Goal: Contribute content: Contribute content

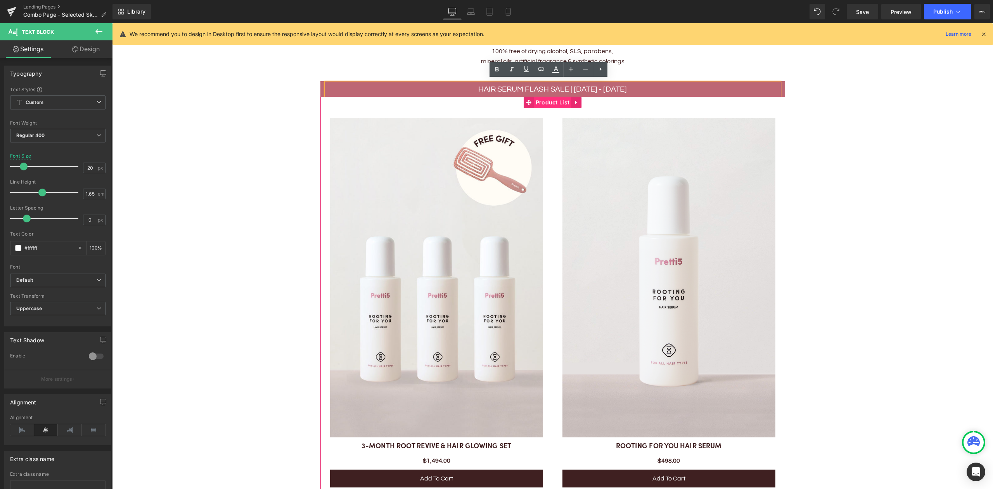
click at [553, 99] on span "Product List" at bounding box center [553, 103] width 38 height 12
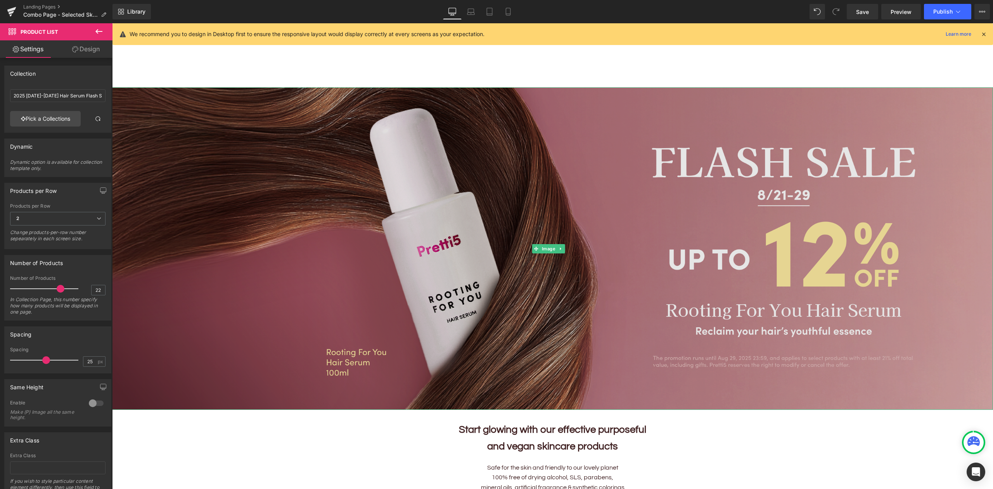
click at [285, 256] on img at bounding box center [552, 248] width 881 height 322
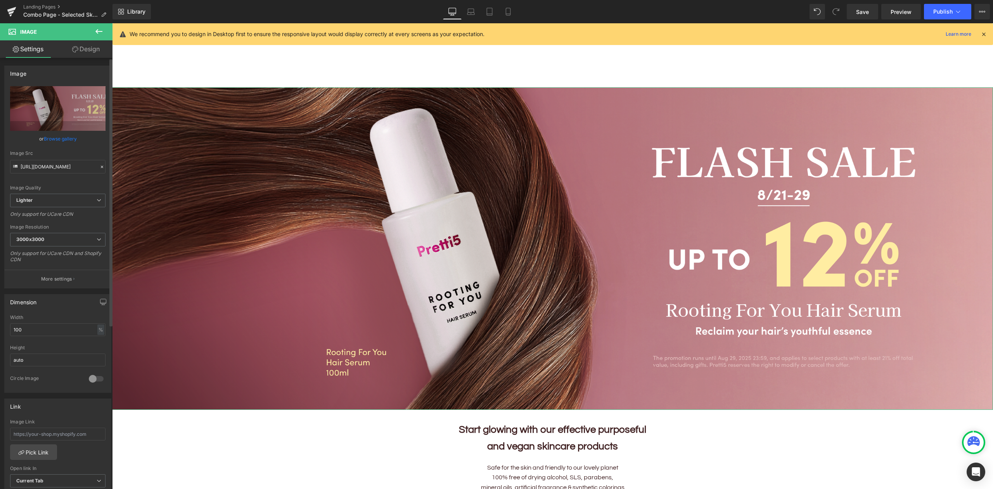
click at [63, 142] on link "Browse gallery" at bounding box center [60, 139] width 33 height 14
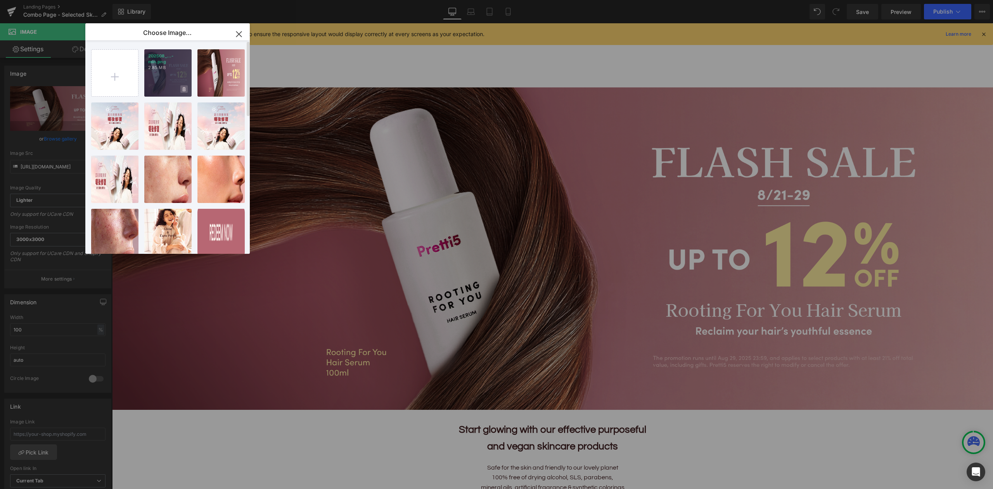
click at [183, 87] on icon at bounding box center [184, 89] width 3 height 5
click at [157, 89] on span "Yes" at bounding box center [157, 89] width 19 height 8
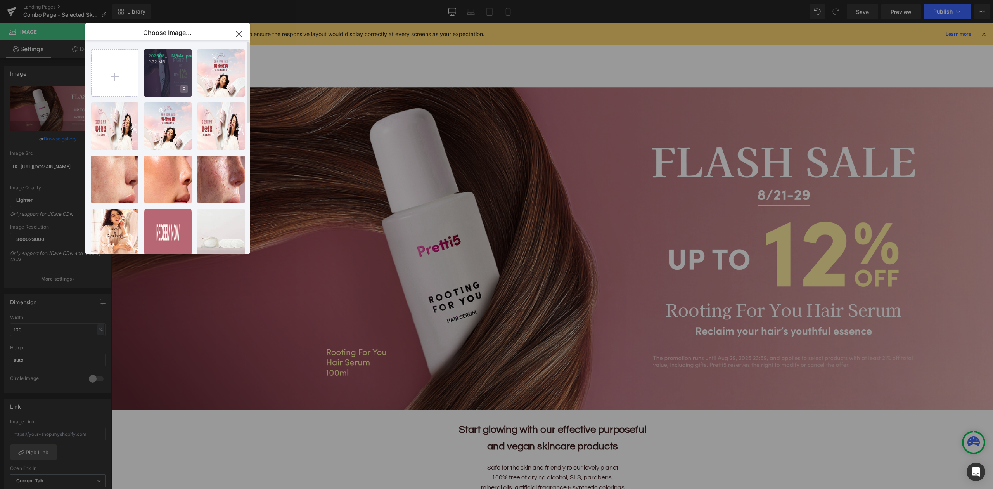
click at [183, 91] on icon at bounding box center [184, 89] width 3 height 4
click at [157, 90] on span "Yes" at bounding box center [157, 89] width 19 height 8
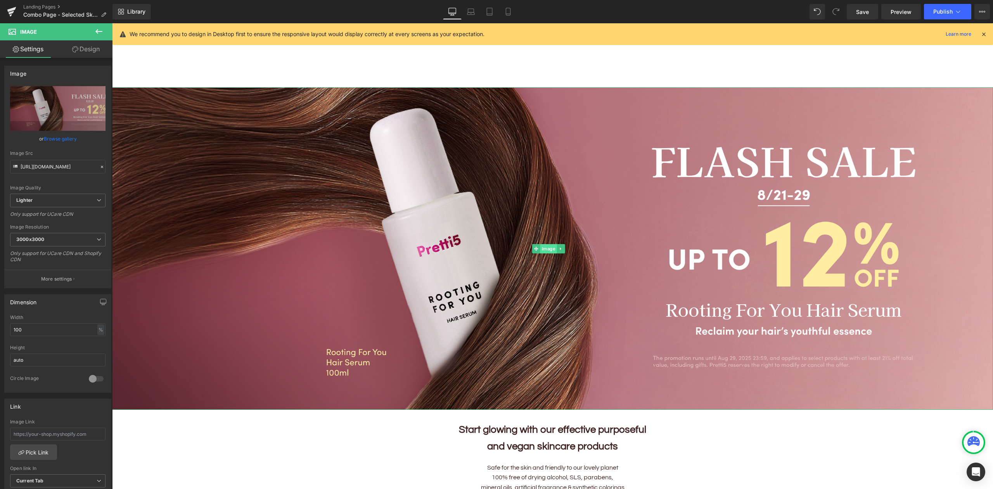
click at [548, 247] on span "Image" at bounding box center [548, 248] width 17 height 9
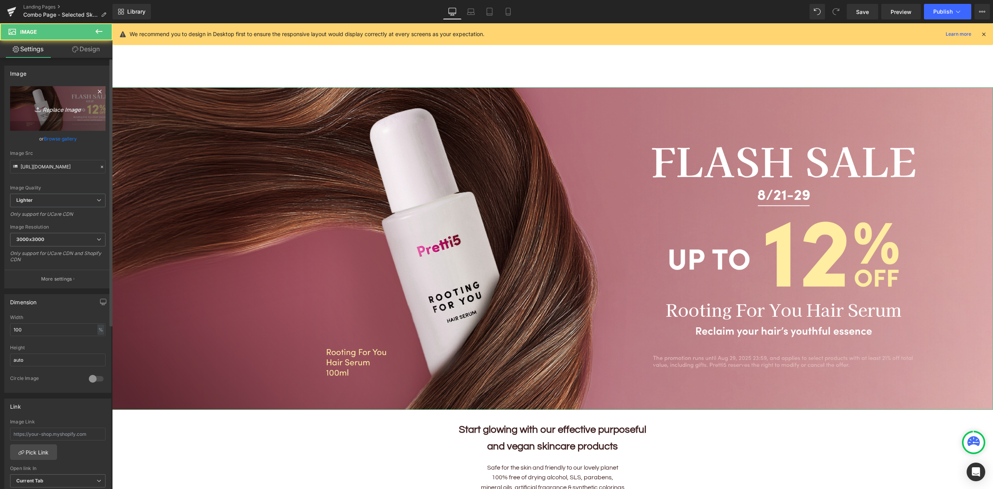
click at [47, 107] on icon "Replace Image" at bounding box center [58, 109] width 62 height 10
type input "C:\fakepath\202508_Hair-Serum-KV_EN@4x.png"
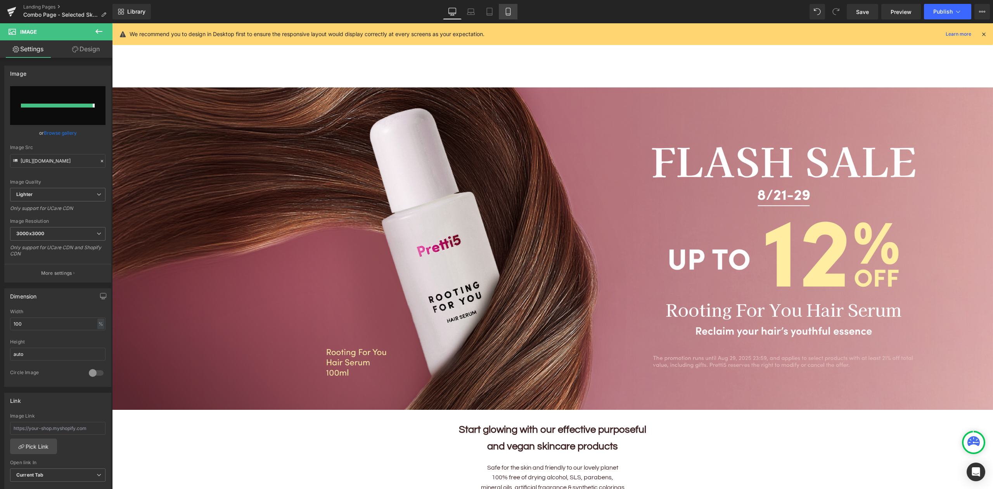
type input "https://ucarecdn.com/66713d3d-7731-4469-a571-c2f2558dfbae/-/format/auto/-/previ…"
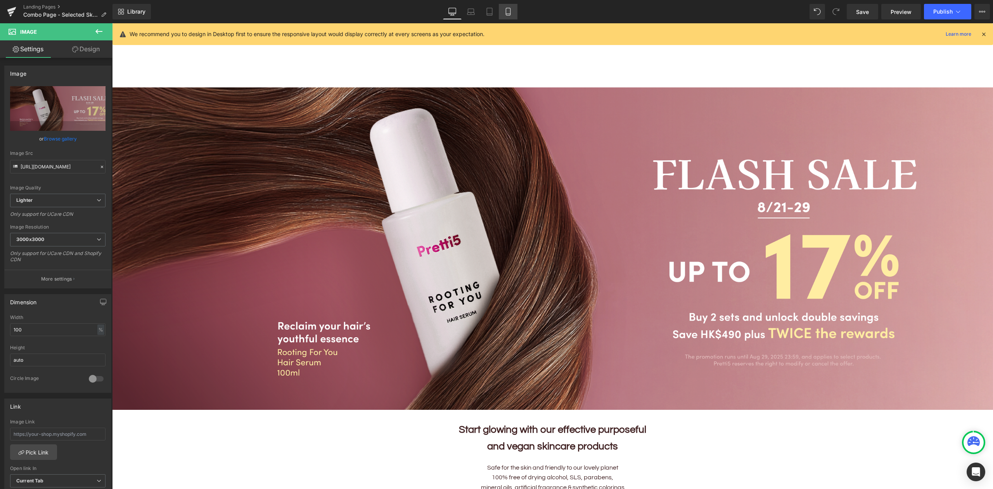
click at [509, 13] on icon at bounding box center [508, 12] width 8 height 8
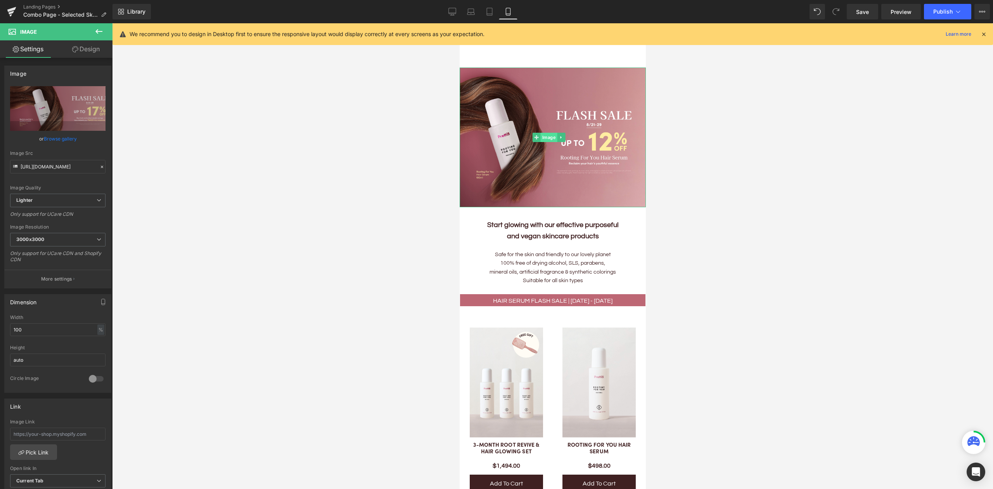
click at [549, 133] on span "Image" at bounding box center [548, 137] width 17 height 9
click at [58, 114] on link "Replace Image" at bounding box center [57, 108] width 95 height 45
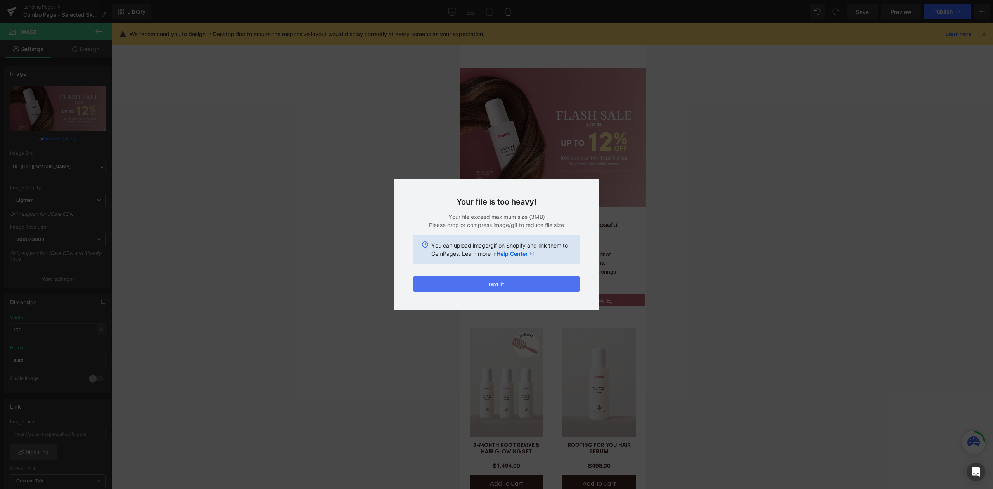
click at [538, 278] on button "Got it" at bounding box center [497, 284] width 168 height 16
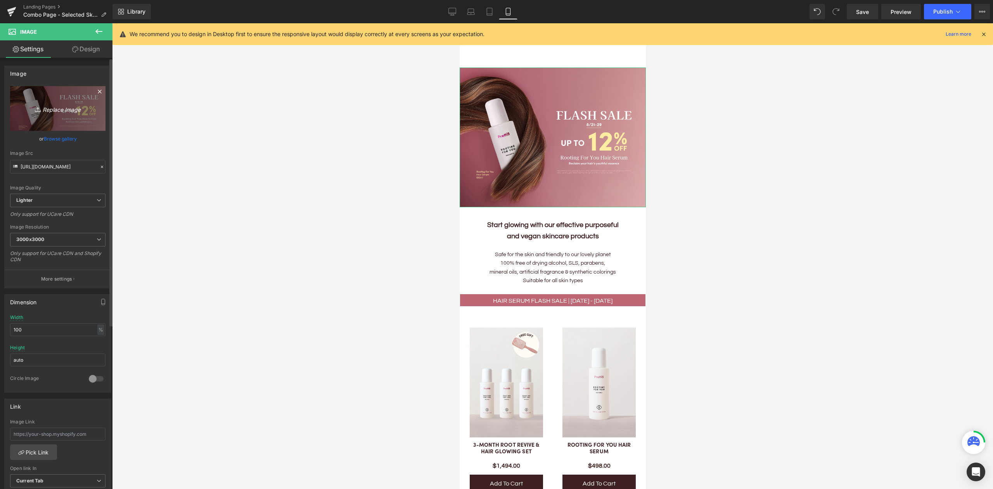
click at [70, 111] on icon "Replace Image" at bounding box center [58, 109] width 62 height 10
type input "C:\fakepath\202508_Hair-Serum-KV-EN_Mobile@4x-min.png"
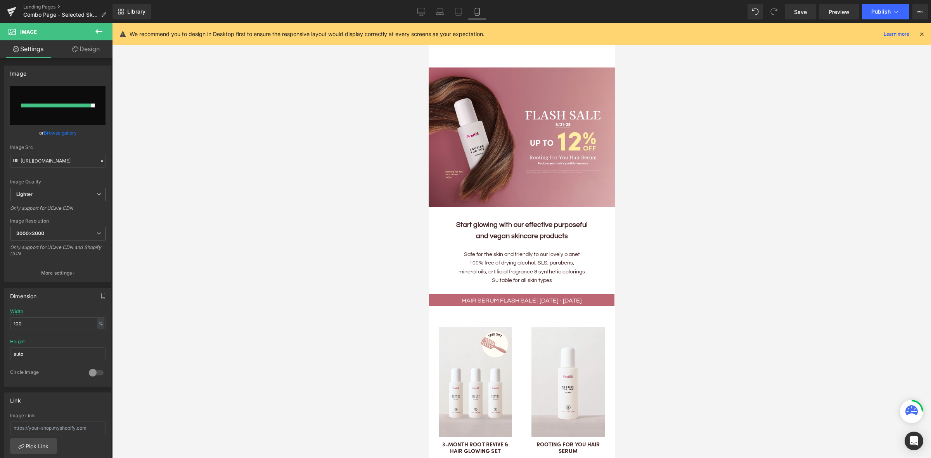
type input "https://ucarecdn.com/9ba56523-9bf6-4ae0-a08f-e2d83df05005/-/format/auto/-/previ…"
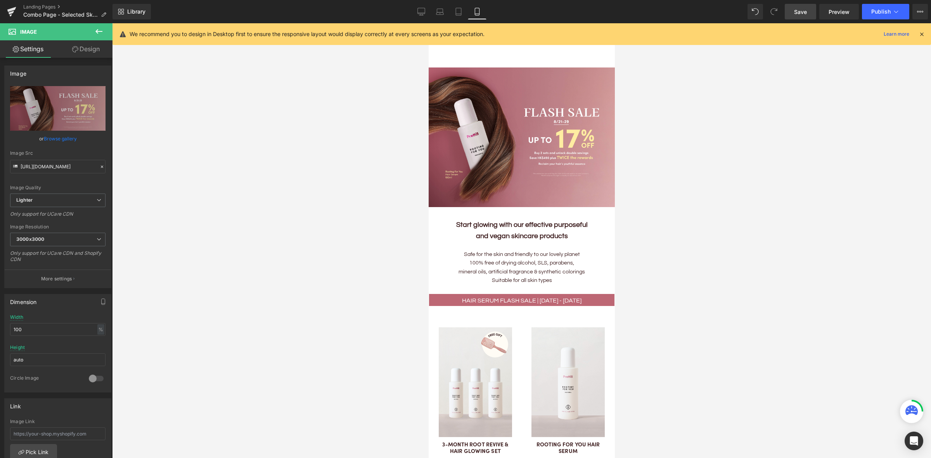
click at [800, 15] on span "Save" at bounding box center [800, 12] width 13 height 8
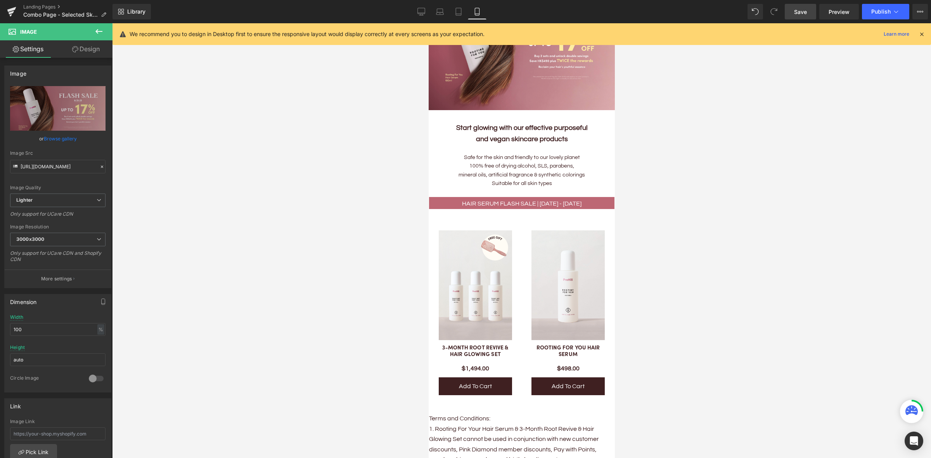
click at [806, 14] on span "Save" at bounding box center [800, 12] width 13 height 8
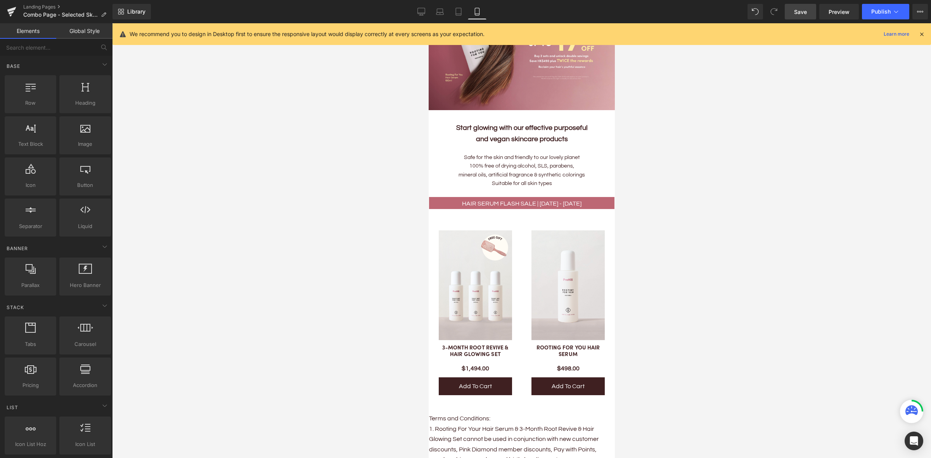
click at [386, 264] on div at bounding box center [521, 240] width 819 height 435
click at [839, 14] on span "Preview" at bounding box center [838, 12] width 21 height 8
drag, startPoint x: 339, startPoint y: 43, endPoint x: 422, endPoint y: 14, distance: 87.6
click at [422, 14] on icon at bounding box center [421, 12] width 8 height 8
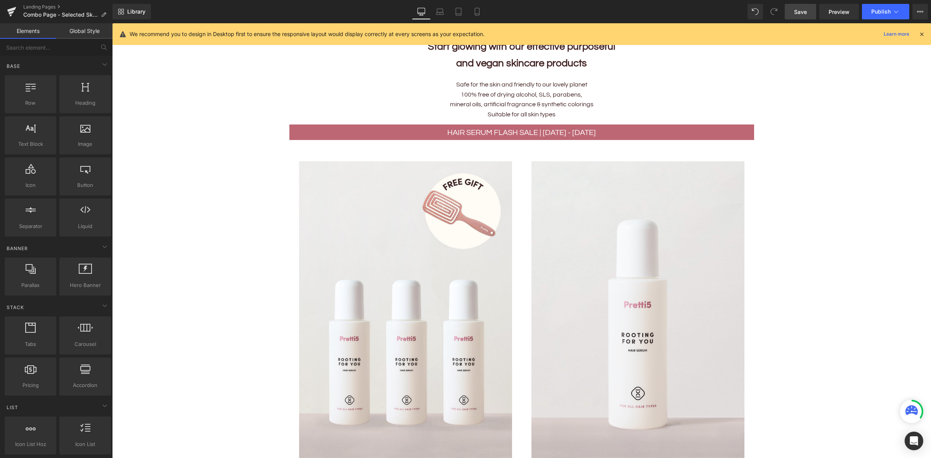
scroll to position [361, 0]
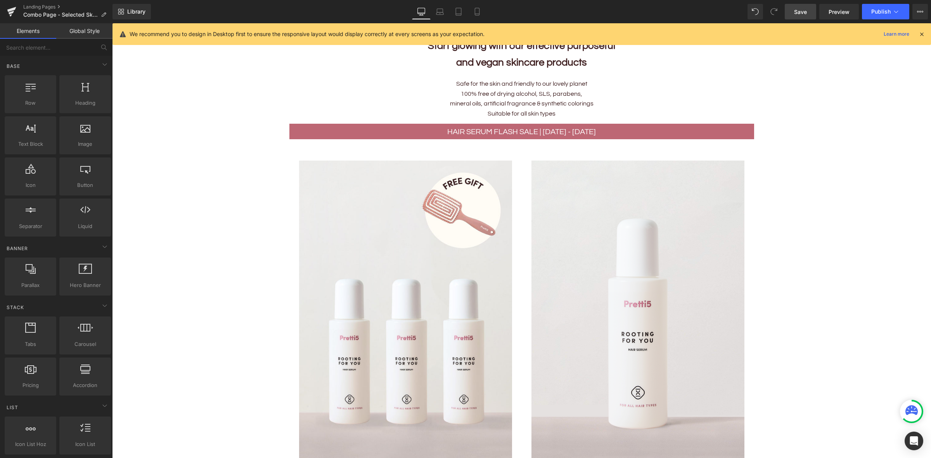
click at [621, 126] on p "HAIR SERUM FLASH SALE | 21 - 29 AUG" at bounding box center [521, 132] width 453 height 13
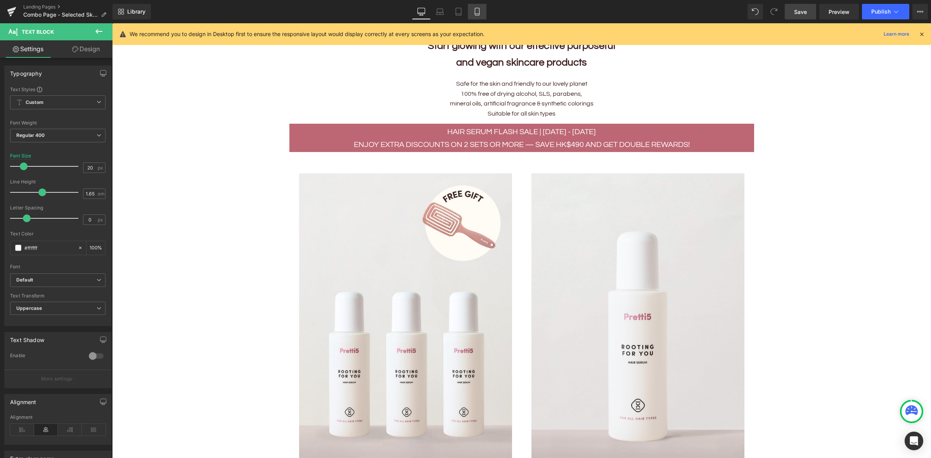
drag, startPoint x: 472, startPoint y: 13, endPoint x: 102, endPoint y: 81, distance: 376.3
click at [473, 13] on icon at bounding box center [477, 12] width 8 height 8
type input "16"
type input "100"
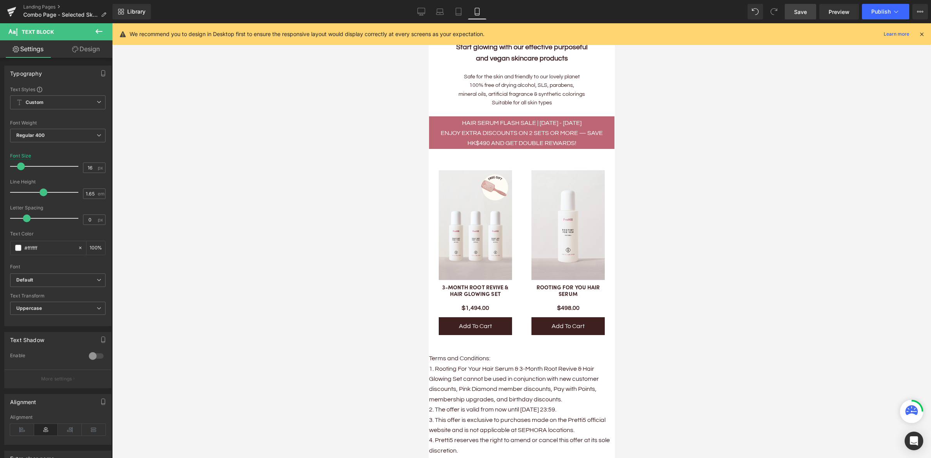
scroll to position [167, 0]
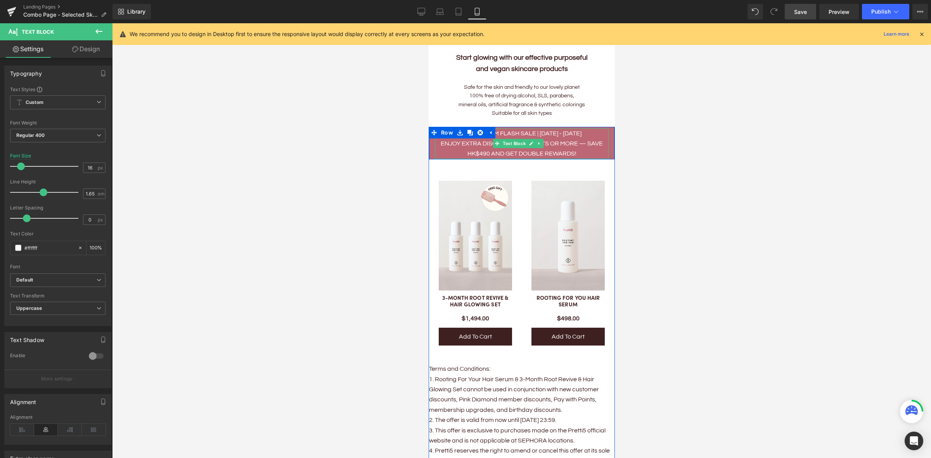
click at [587, 128] on p "HAIR SERUM FLASH SALE | 21 - 29 AUG" at bounding box center [521, 133] width 174 height 10
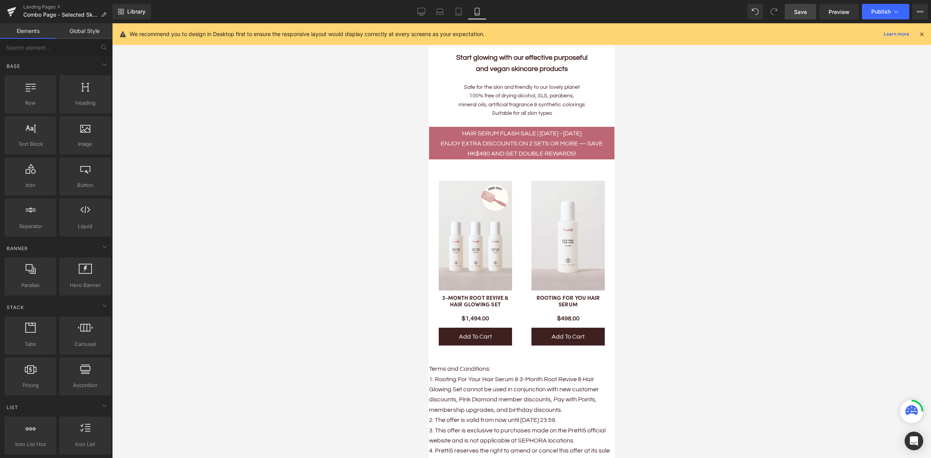
click at [790, 170] on div at bounding box center [521, 240] width 819 height 435
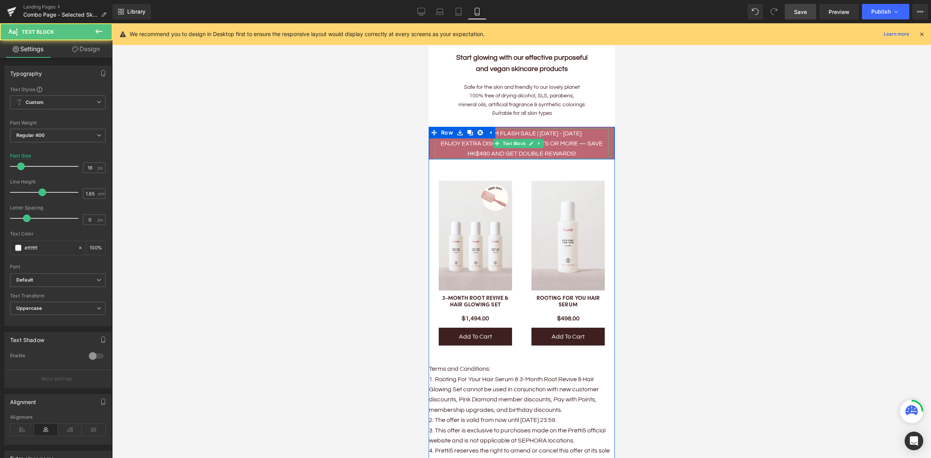
click at [591, 131] on p "HAIR SERUM FLASH SALE | 21 - 29 AUG" at bounding box center [521, 133] width 174 height 10
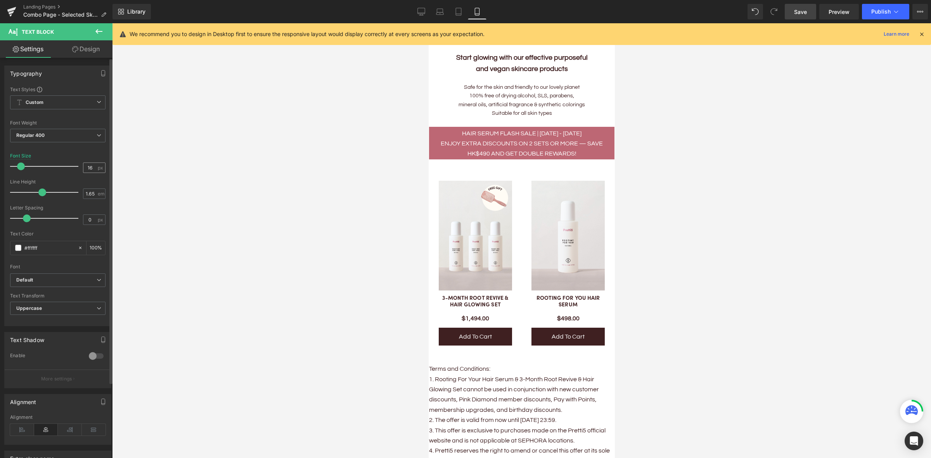
click at [95, 169] on div "16 px" at bounding box center [94, 168] width 22 height 10
click at [92, 167] on input "16" at bounding box center [90, 168] width 14 height 10
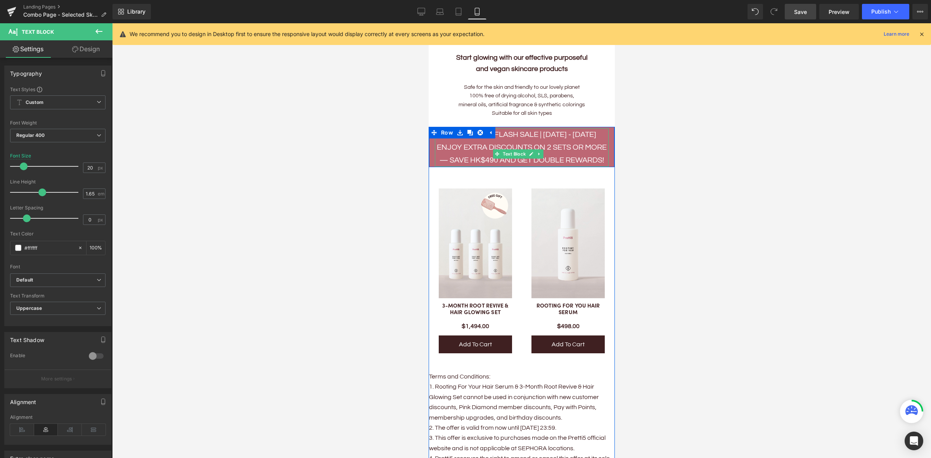
click at [581, 141] on p "Enjoy extra discounts on 2 sets or more — save HK$490 and get double rewards!" at bounding box center [521, 154] width 174 height 26
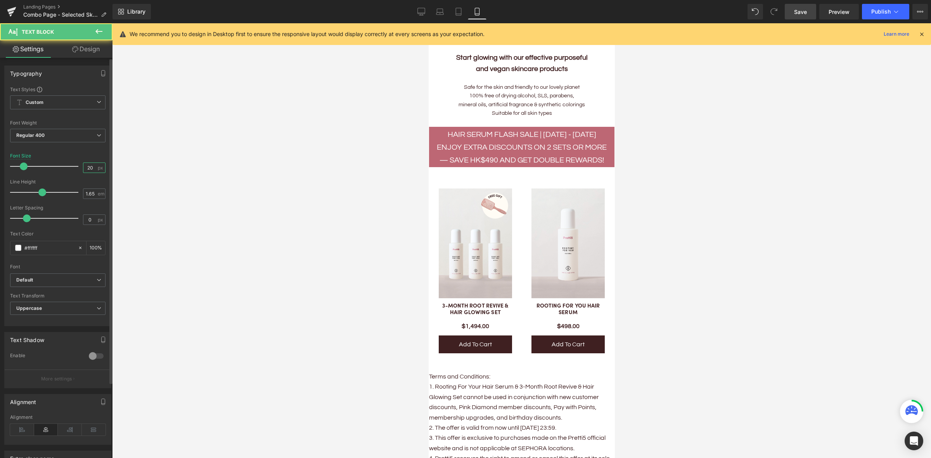
click at [85, 169] on input "20" at bounding box center [90, 168] width 14 height 10
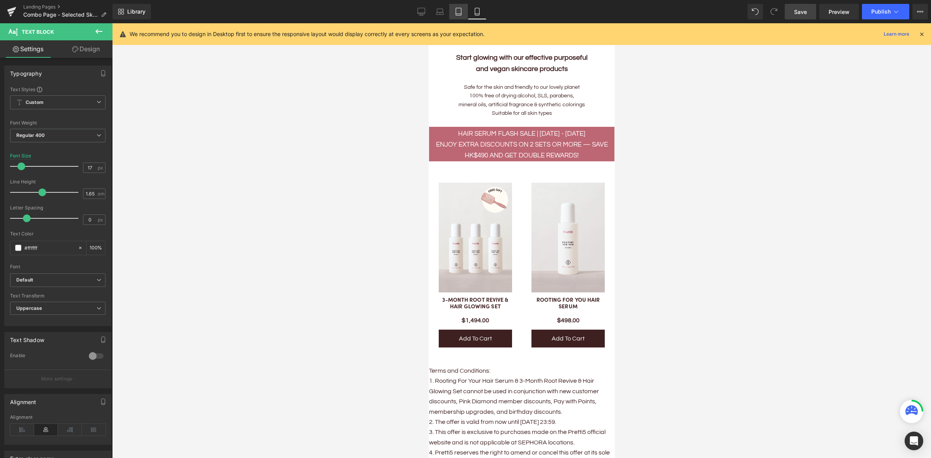
click at [458, 8] on icon at bounding box center [459, 12] width 8 height 8
type input "18"
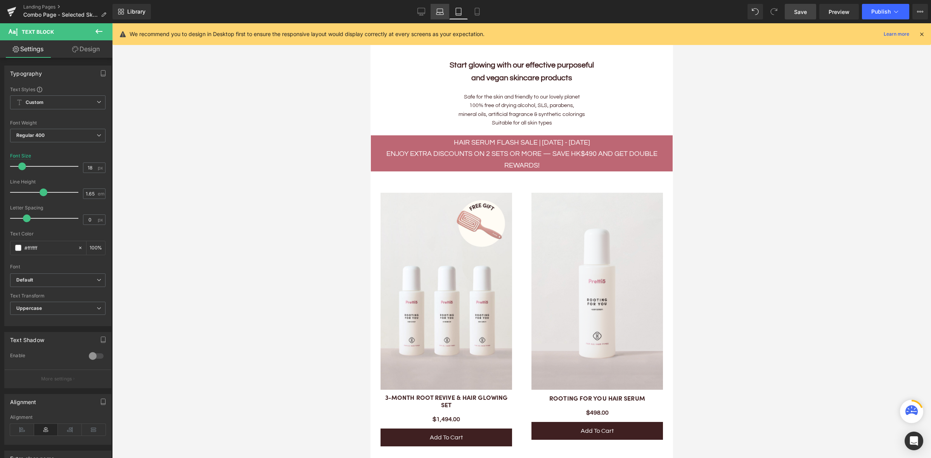
click at [439, 14] on icon at bounding box center [440, 12] width 8 height 8
type input "100"
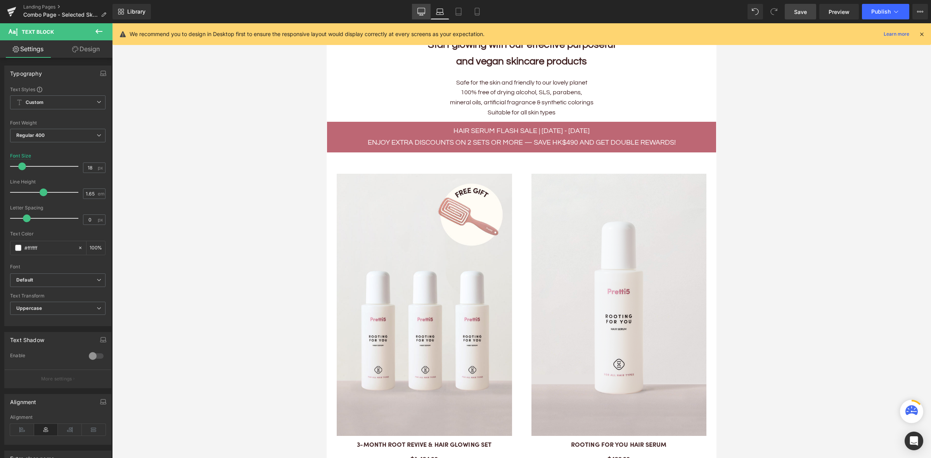
click at [415, 14] on link "Desktop" at bounding box center [421, 12] width 19 height 16
type input "20"
type input "100"
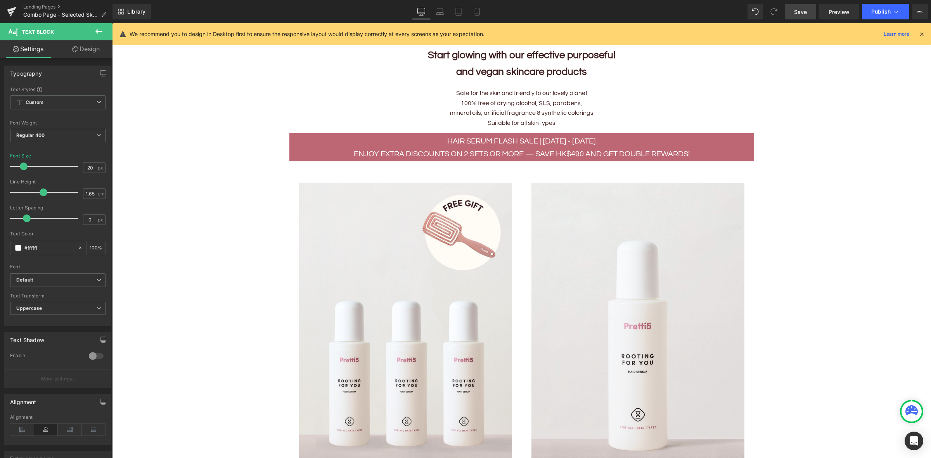
scroll to position [361, 0]
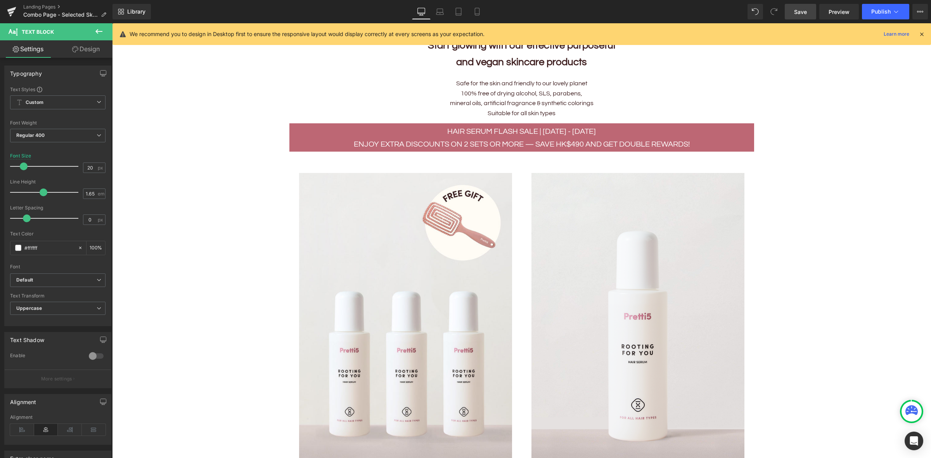
click at [800, 13] on span "Save" at bounding box center [800, 12] width 13 height 8
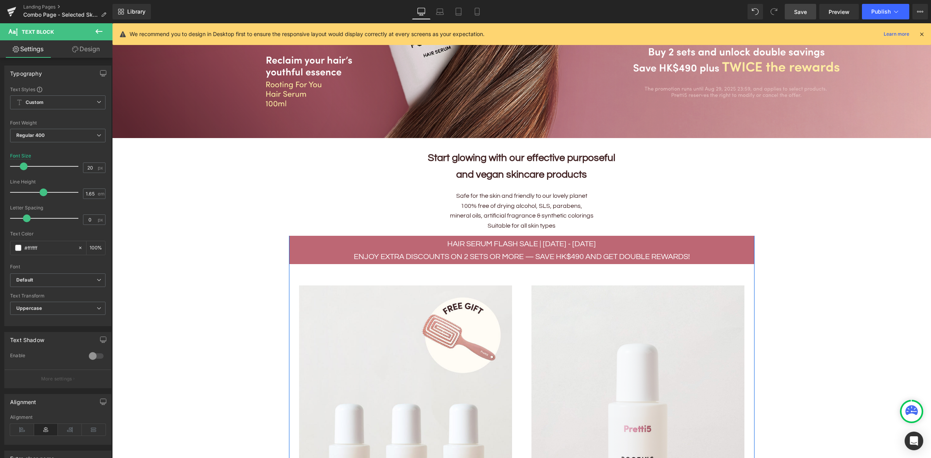
scroll to position [167, 0]
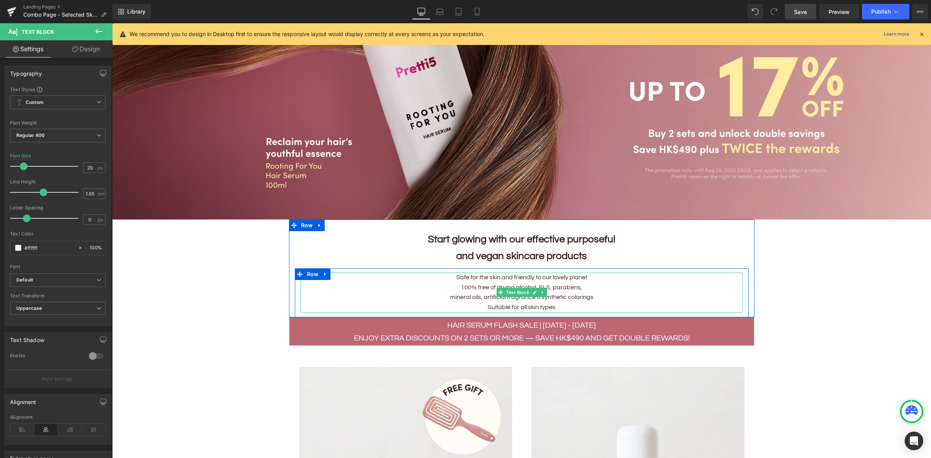
click at [325, 288] on p "100% free of drying alcohol, SLS, parabens," at bounding box center [522, 288] width 442 height 10
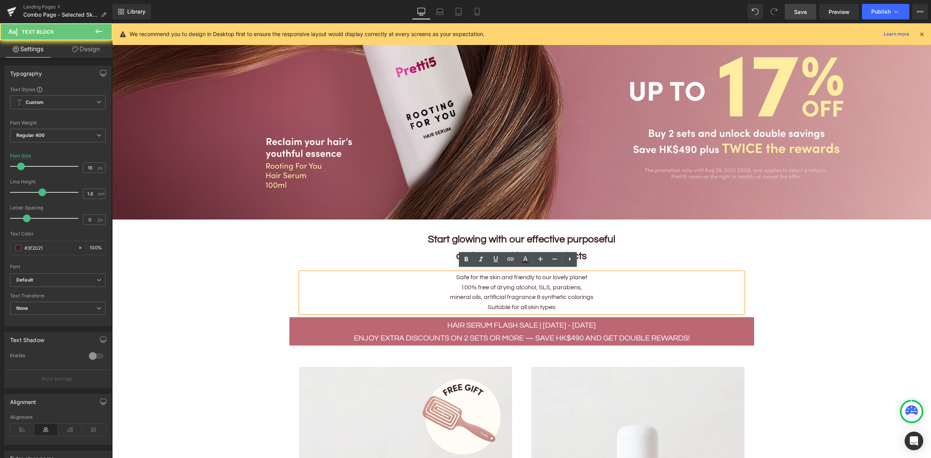
click at [301, 308] on div "Safe for the skin and friendly to our lovely planet​ 100% free of drying alcoho…" at bounding box center [522, 293] width 442 height 40
click at [325, 322] on link at bounding box center [330, 323] width 10 height 12
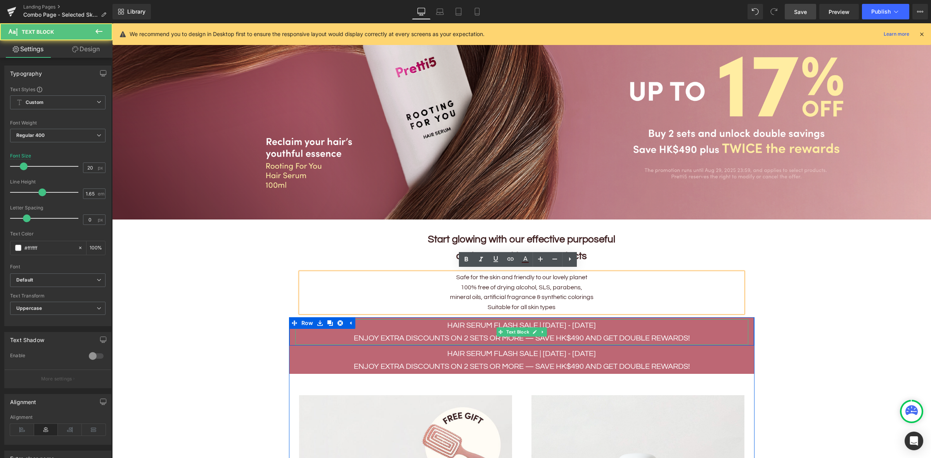
click at [695, 332] on p "Enjoy extra discounts on 2 sets or more — save HK$490 and get double rewards!" at bounding box center [521, 338] width 453 height 13
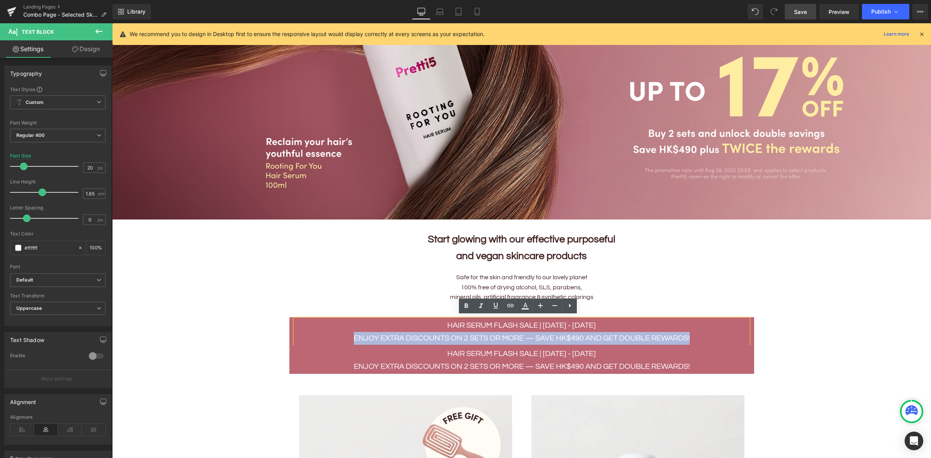
drag, startPoint x: 695, startPoint y: 334, endPoint x: 344, endPoint y: 338, distance: 350.6
click at [344, 338] on p "Enjoy extra discounts on 2 sets or more — save HK$490 and get double rewards!" at bounding box center [521, 338] width 453 height 13
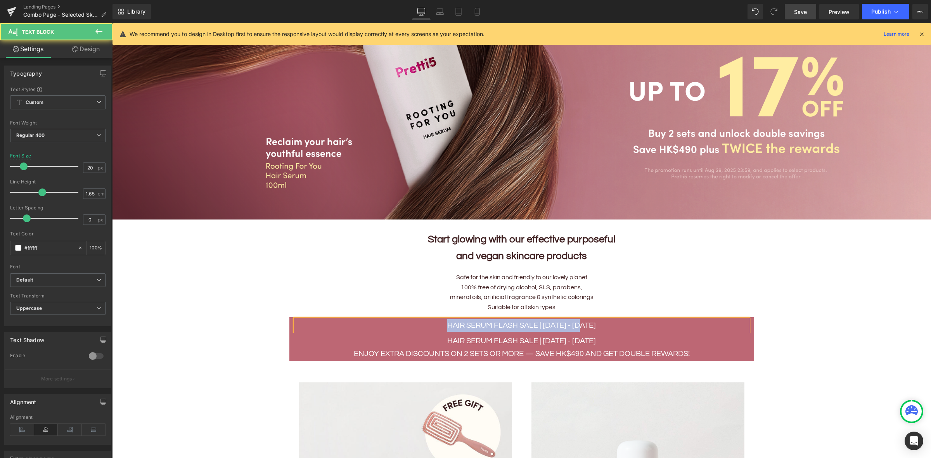
drag, startPoint x: 545, startPoint y: 323, endPoint x: 409, endPoint y: 315, distance: 136.8
click at [418, 319] on p "HAIR SERUM FLASH SALE | 21 - 29 AUG" at bounding box center [521, 325] width 453 height 13
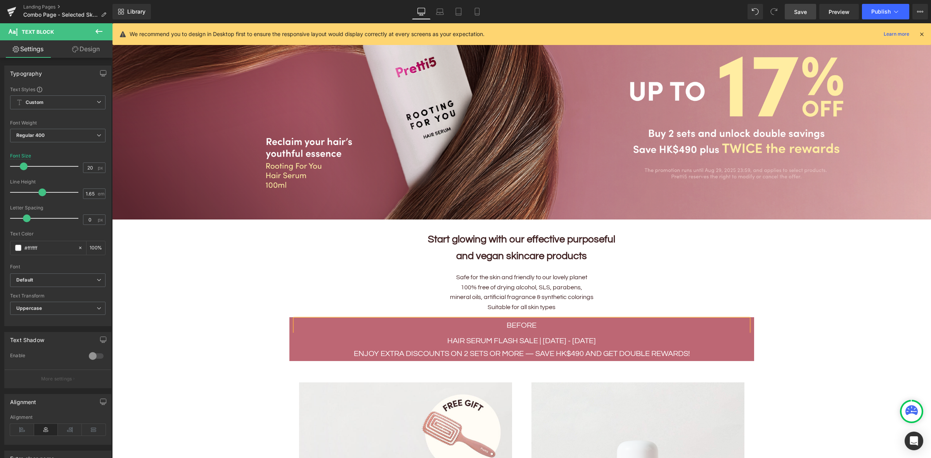
click at [475, 328] on p "before" at bounding box center [521, 325] width 453 height 13
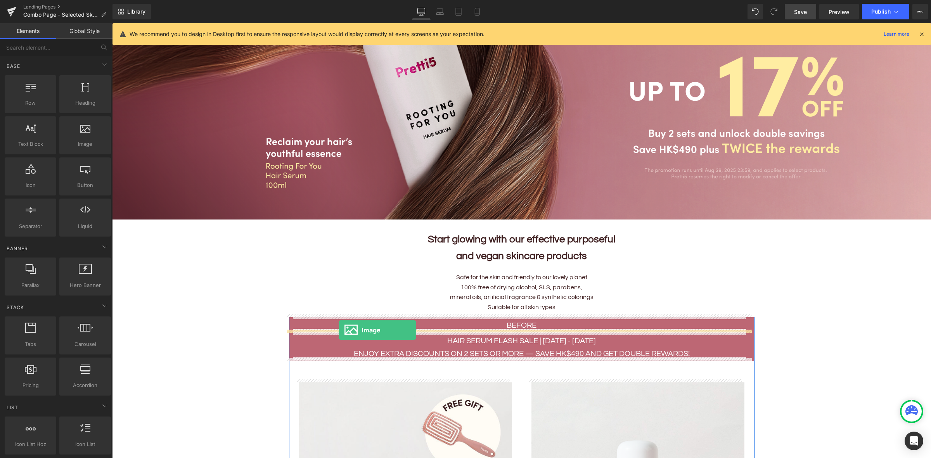
drag, startPoint x: 197, startPoint y: 158, endPoint x: 338, endPoint y: 330, distance: 222.4
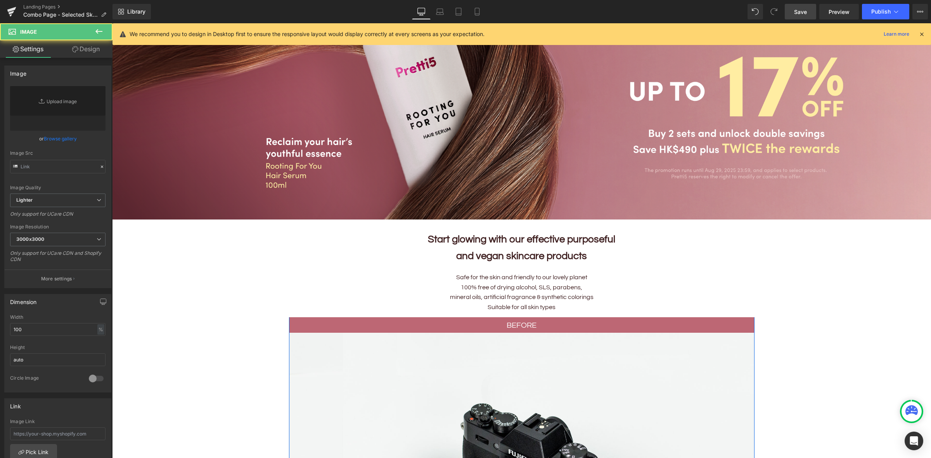
type input "//d1um8515vdn9kb.cloudfront.net/images/parallax.jpg"
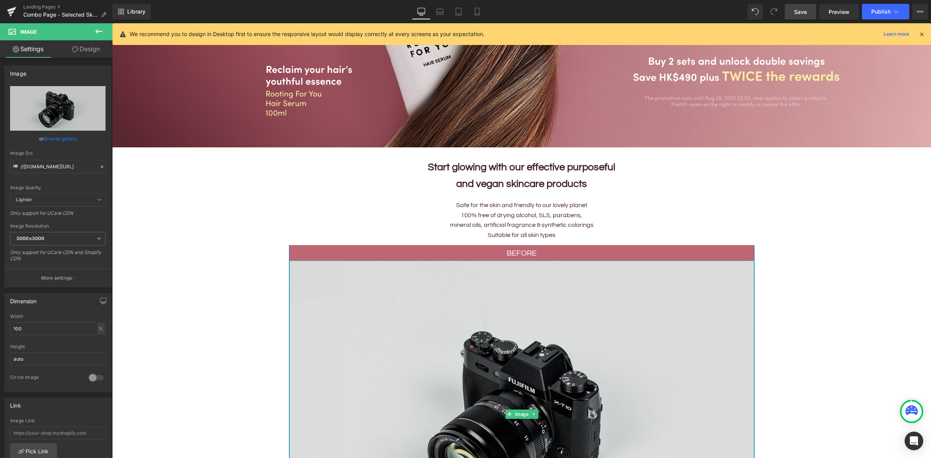
scroll to position [313, 0]
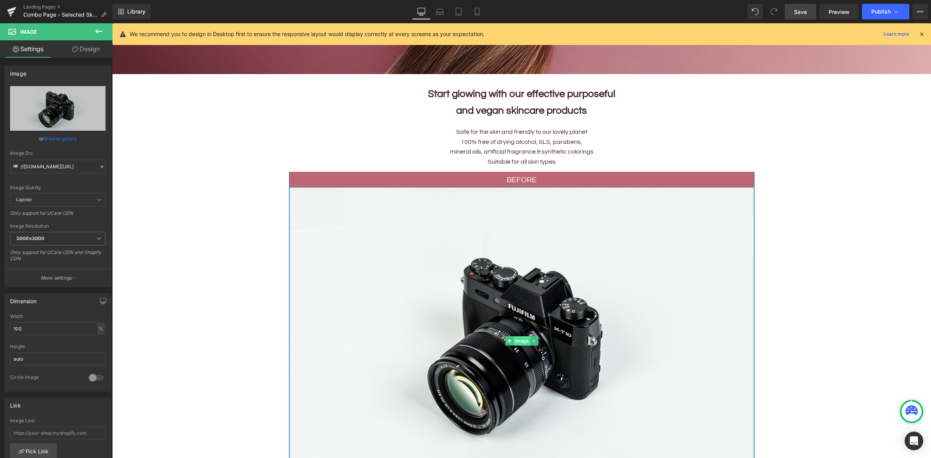
click at [519, 341] on span "Image" at bounding box center [521, 340] width 17 height 9
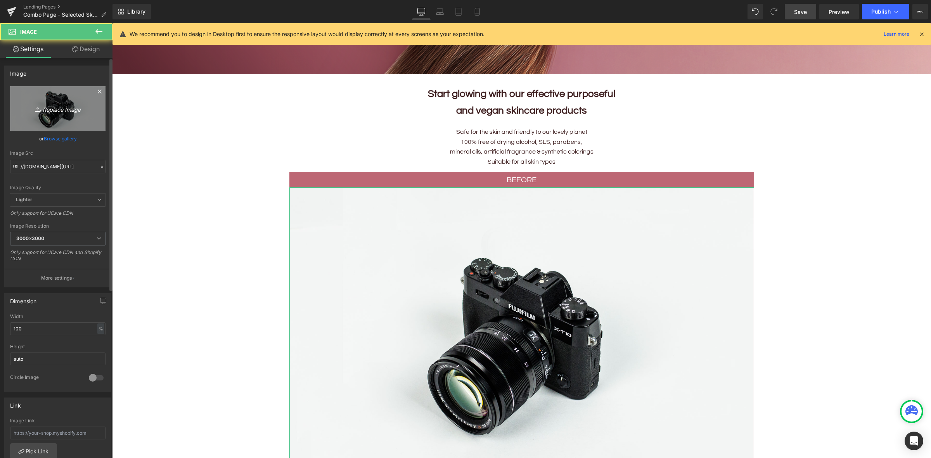
click at [55, 107] on icon "Replace Image" at bounding box center [58, 109] width 62 height 10
type input "C:\fakepath\Hair Serum_Before & After _kk page_250821-min.png"
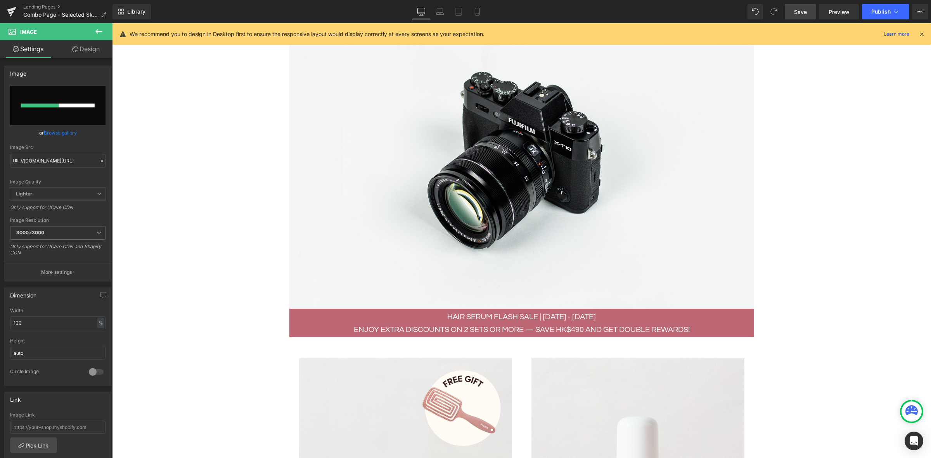
scroll to position [410, 0]
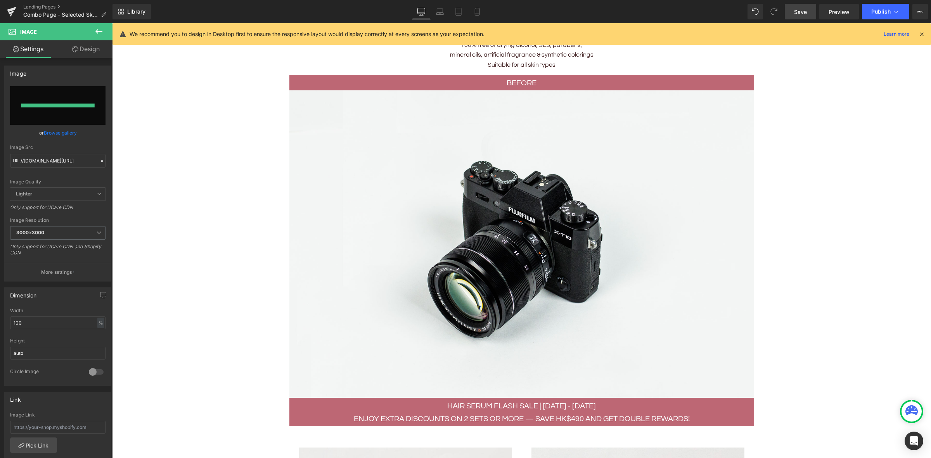
type input "https://ucarecdn.com/2ad276f7-1fcc-408f-b083-37a9c239fed9/-/format/auto/-/previ…"
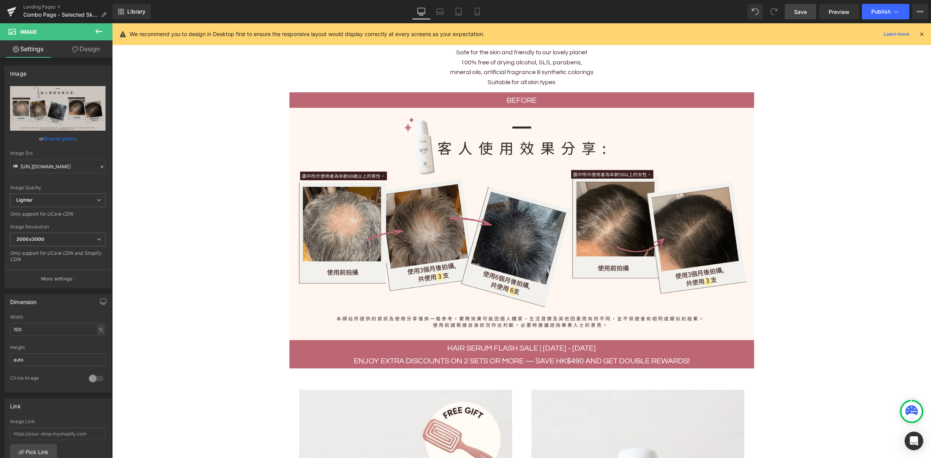
scroll to position [361, 0]
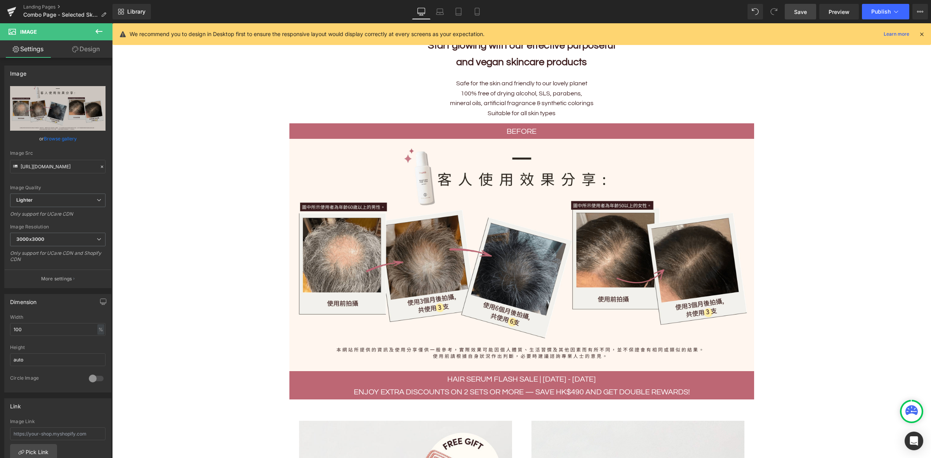
click at [554, 126] on p "before" at bounding box center [521, 131] width 453 height 13
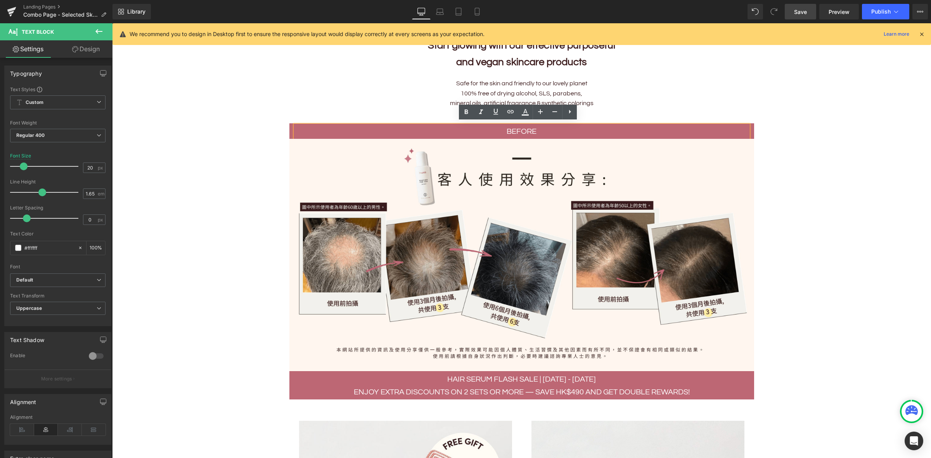
drag, startPoint x: 344, startPoint y: 129, endPoint x: 308, endPoint y: 129, distance: 35.7
click at [343, 129] on p "before" at bounding box center [521, 131] width 453 height 13
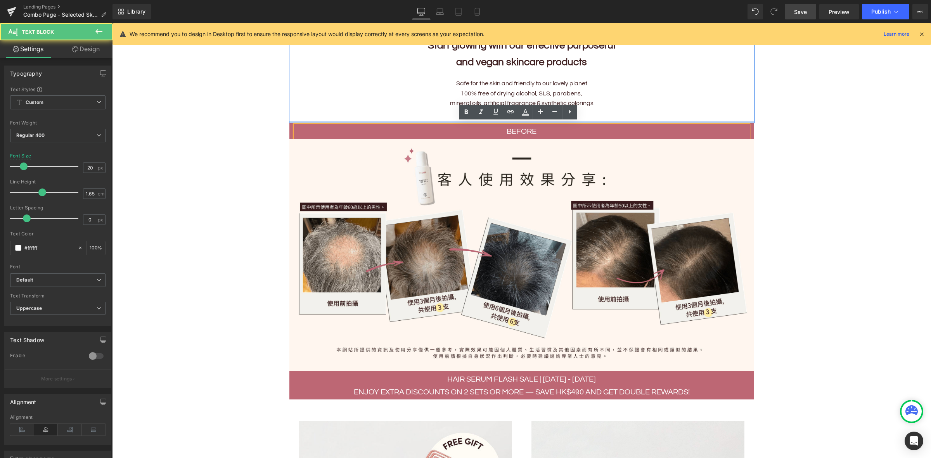
click at [294, 121] on div at bounding box center [521, 122] width 465 height 2
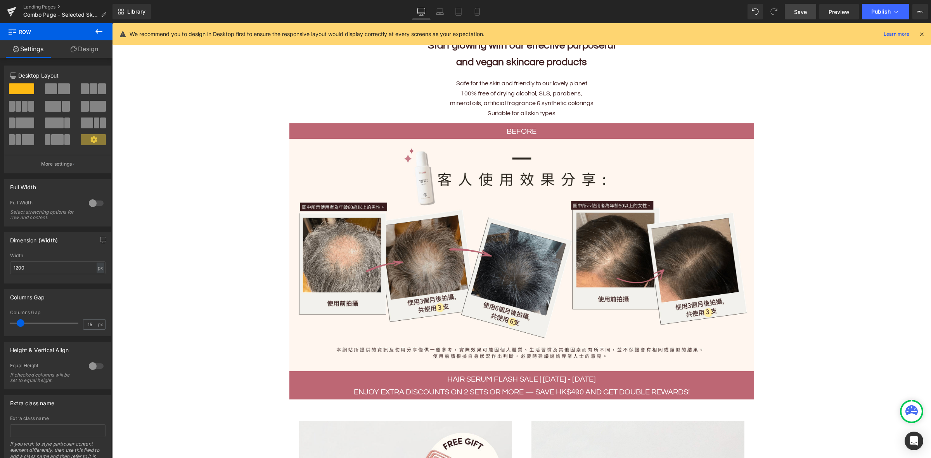
click at [296, 124] on span at bounding box center [300, 128] width 8 height 9
click at [319, 127] on icon at bounding box center [320, 128] width 2 height 3
click at [337, 126] on icon at bounding box center [339, 129] width 5 height 6
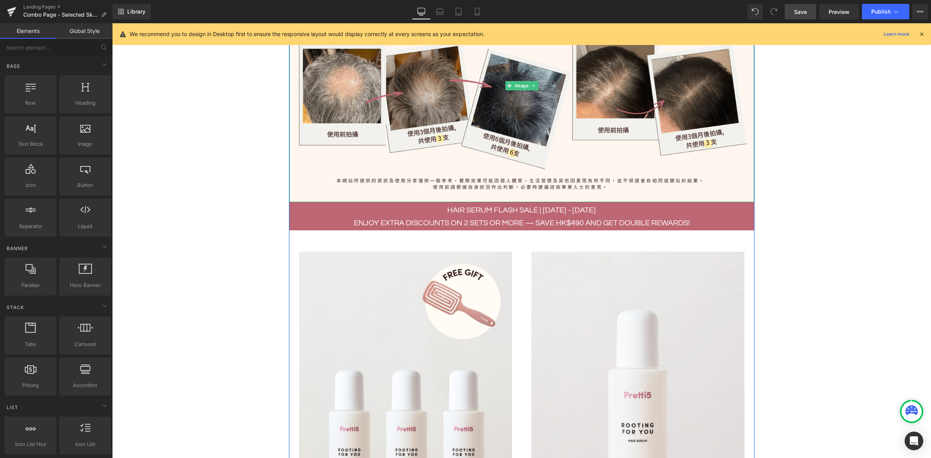
scroll to position [507, 0]
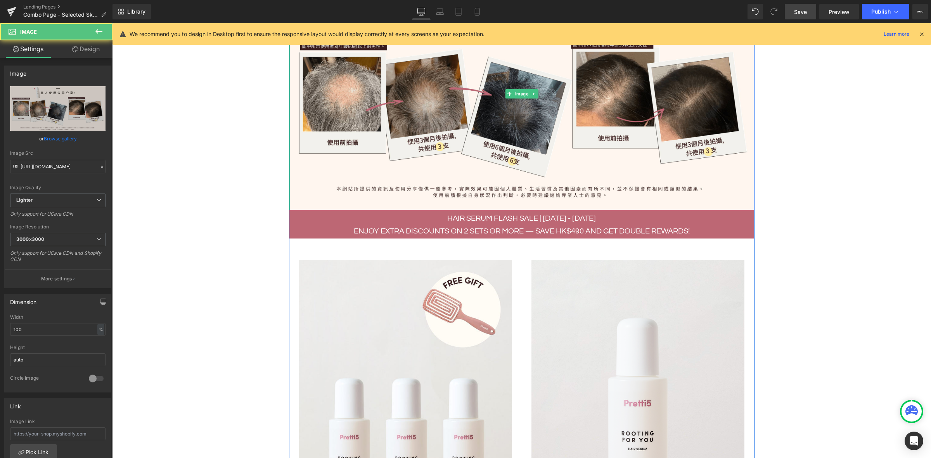
click at [696, 206] on div "Image" at bounding box center [521, 94] width 465 height 232
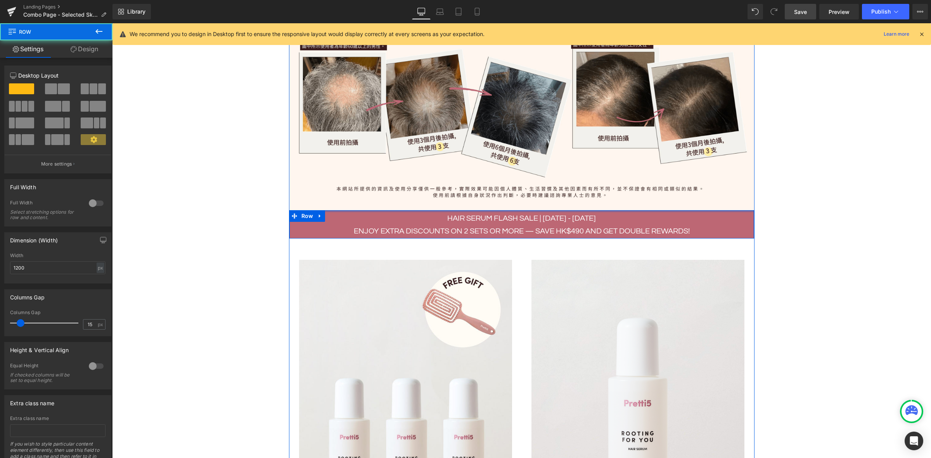
click at [697, 210] on div at bounding box center [521, 211] width 465 height 2
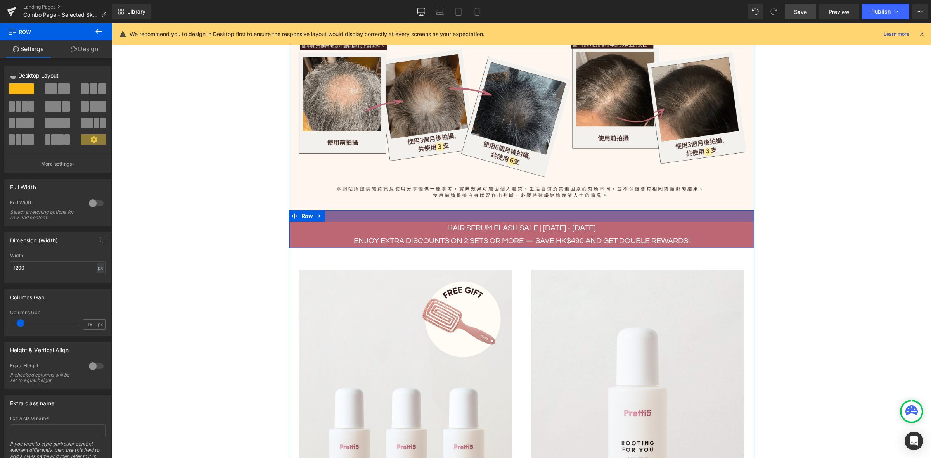
drag, startPoint x: 697, startPoint y: 208, endPoint x: 700, endPoint y: 218, distance: 10.3
click at [700, 218] on div at bounding box center [521, 216] width 465 height 12
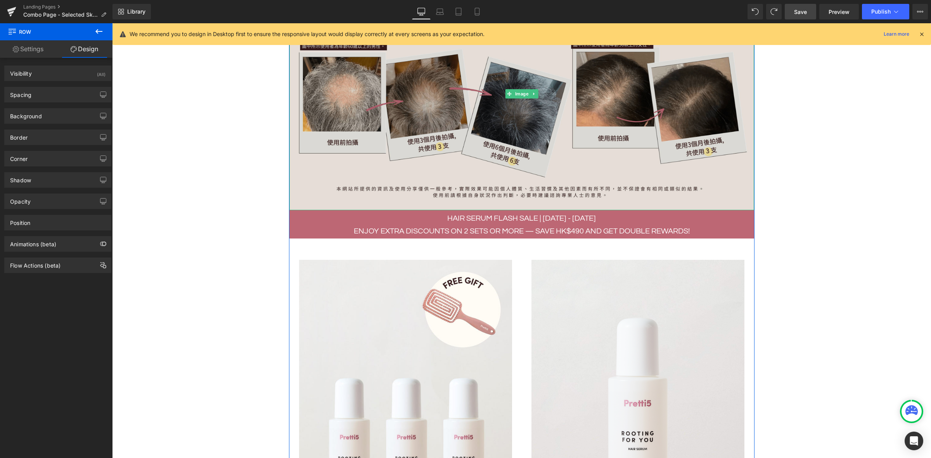
click at [593, 187] on img at bounding box center [521, 94] width 465 height 232
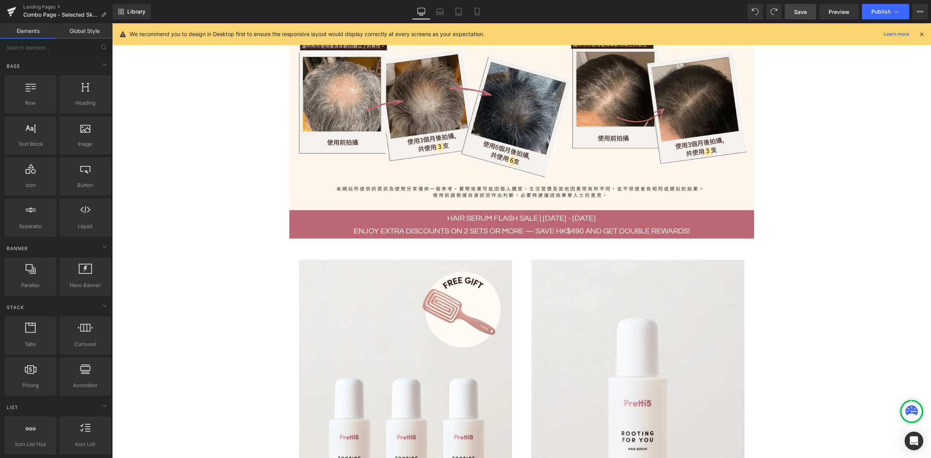
click at [804, 10] on span "Save" at bounding box center [800, 12] width 13 height 8
click at [839, 9] on span "Preview" at bounding box center [838, 12] width 21 height 8
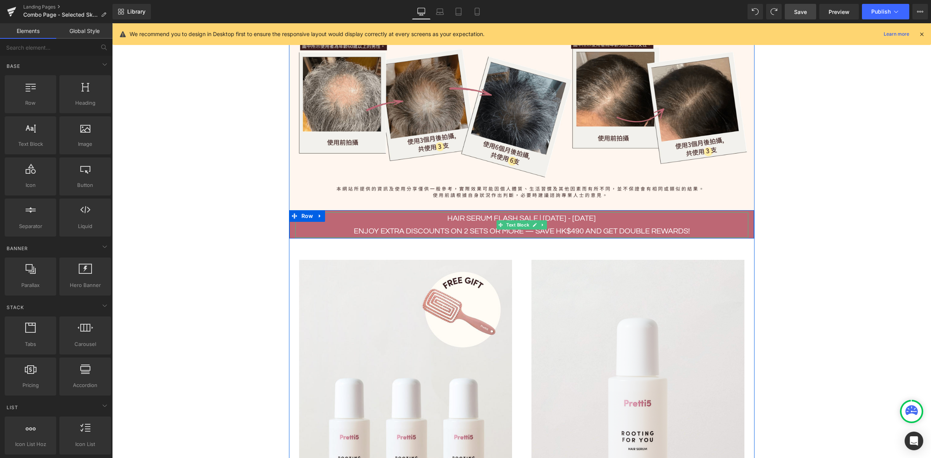
click at [571, 216] on p "HAIR SERUM FLASH SALE | 21 - 29 AUG" at bounding box center [521, 218] width 453 height 13
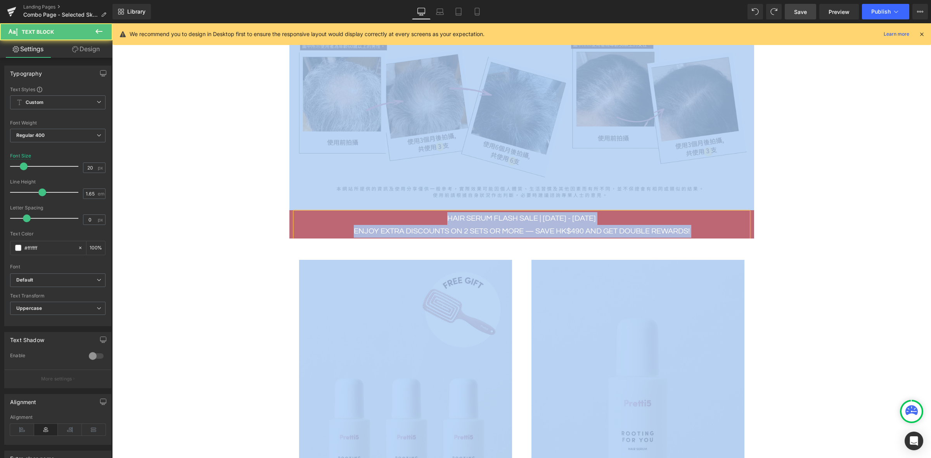
click at [467, 225] on p "Enjoy extra discounts on 2 sets or more — save HK$490 and get double rewards!" at bounding box center [521, 231] width 453 height 13
click at [450, 215] on p "HAIR SERUM FLASH SALE | 21 - 29 AUG" at bounding box center [521, 218] width 453 height 13
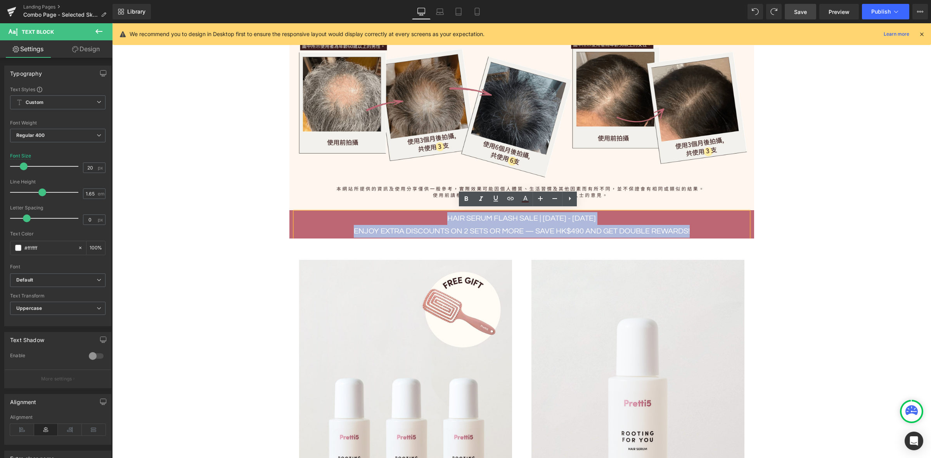
drag, startPoint x: 449, startPoint y: 215, endPoint x: 725, endPoint y: 228, distance: 276.0
click at [725, 228] on div "HAIR SERUM FLASH SALE | 21 - 29 AUG Enjoy extra discounts on 2 sets or more — s…" at bounding box center [521, 225] width 453 height 26
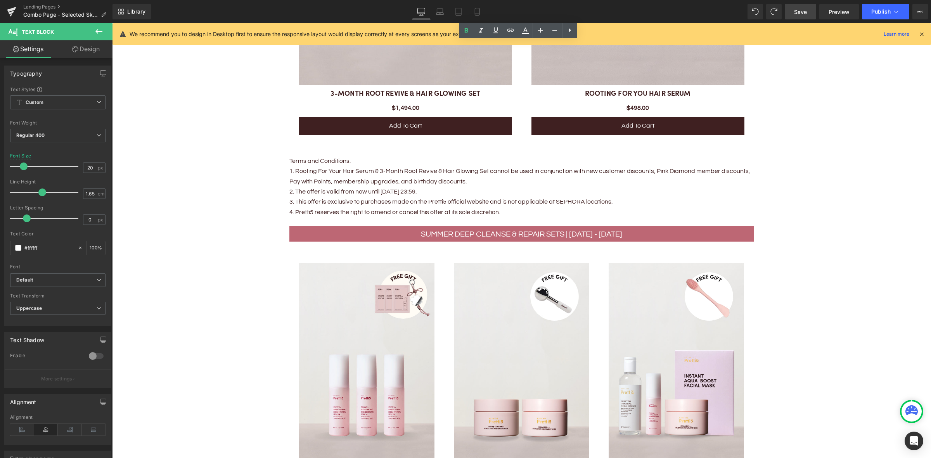
scroll to position [1088, 0]
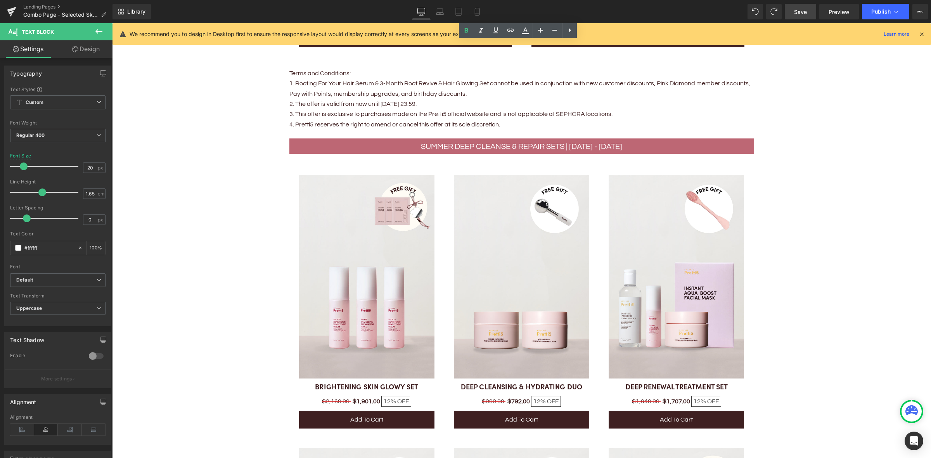
click at [431, 142] on p "Summer Deep Cleanse & Repair Sets | 1 - 31 AUG" at bounding box center [521, 146] width 453 height 13
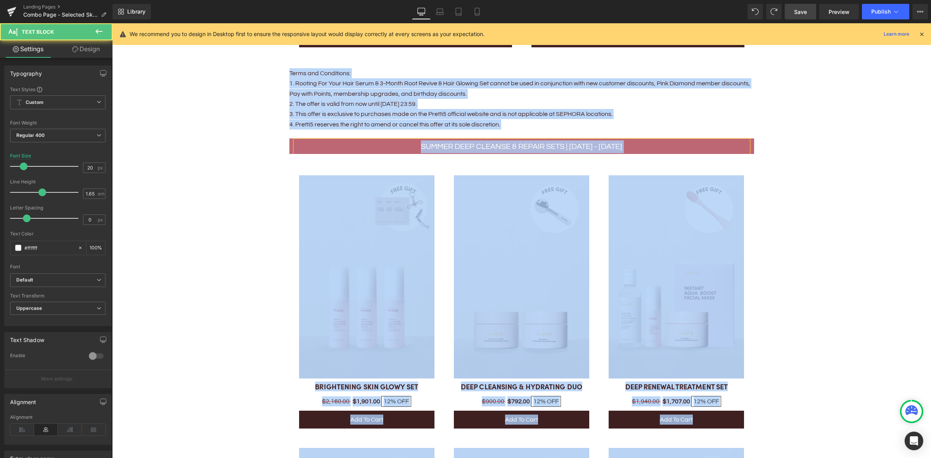
click at [425, 144] on p "Summer Deep Cleanse & Repair Sets | 1 - 31 AUG" at bounding box center [521, 146] width 453 height 13
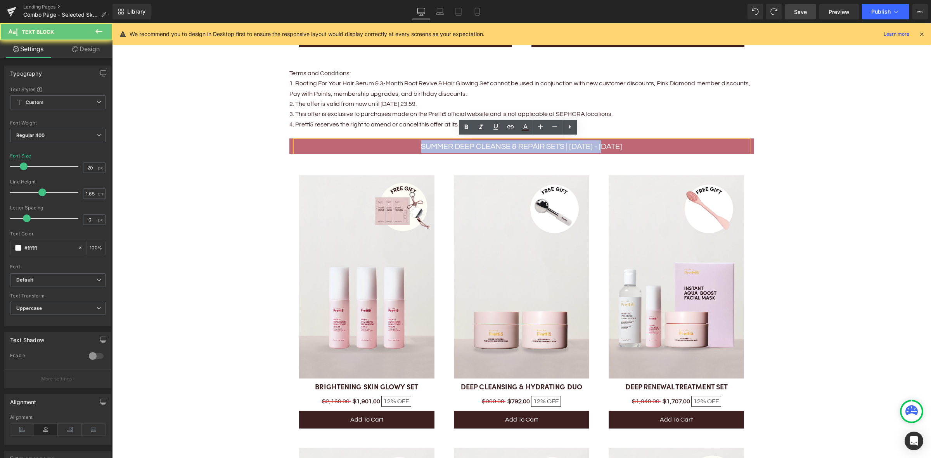
drag, startPoint x: 447, startPoint y: 144, endPoint x: 628, endPoint y: 142, distance: 180.3
click at [628, 142] on p "Summer Deep Cleanse & Repair Sets | 1 - 31 AUG" at bounding box center [521, 146] width 453 height 13
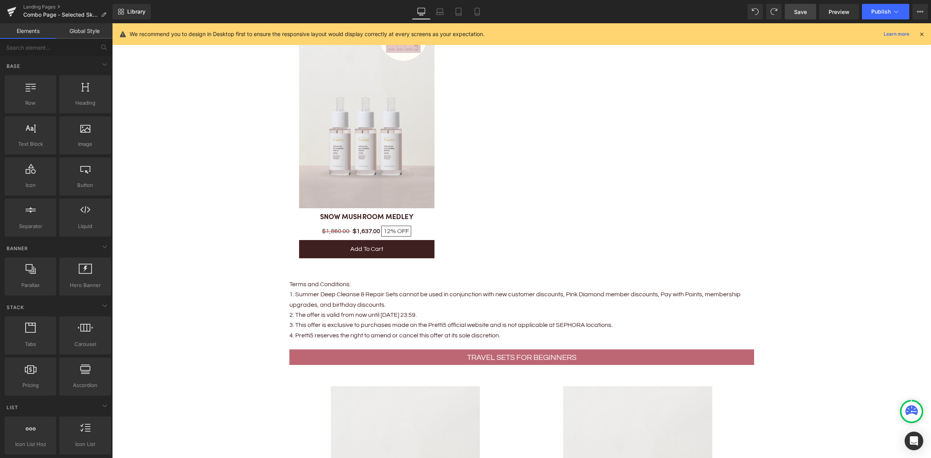
scroll to position [1864, 0]
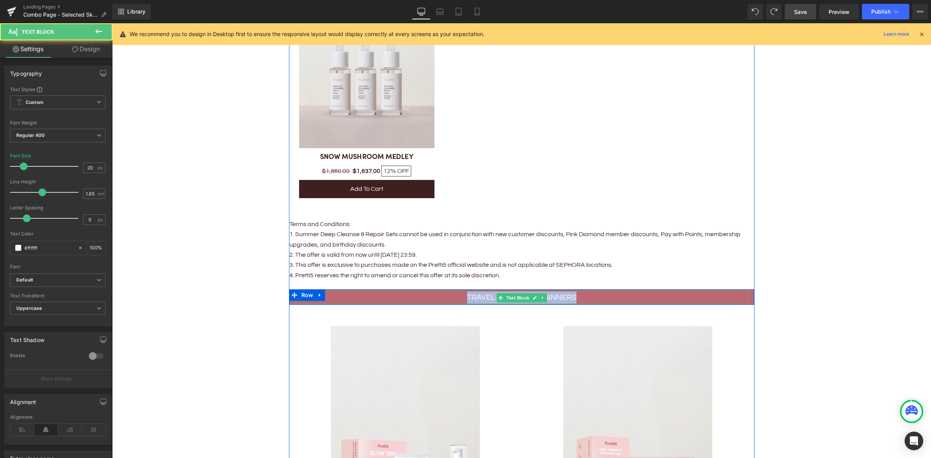
drag, startPoint x: 464, startPoint y: 294, endPoint x: 625, endPoint y: 296, distance: 161.3
click at [625, 296] on p "Travel Sets for Beginners" at bounding box center [521, 297] width 453 height 13
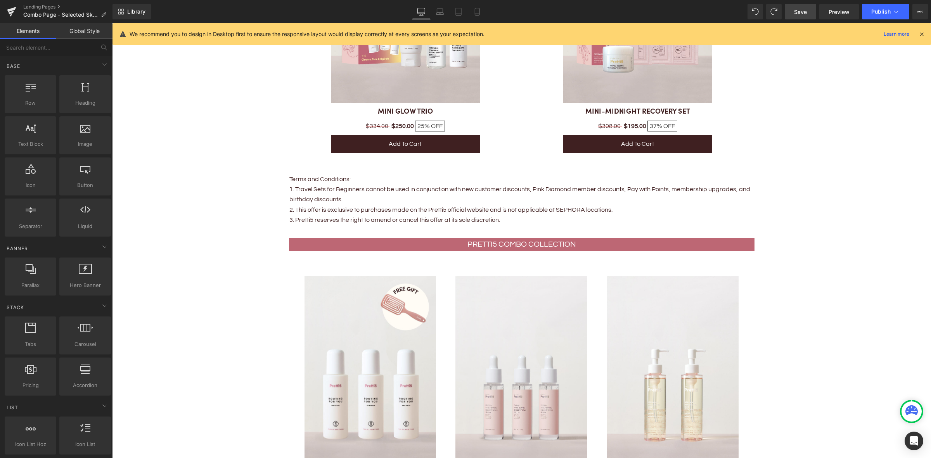
scroll to position [2397, 0]
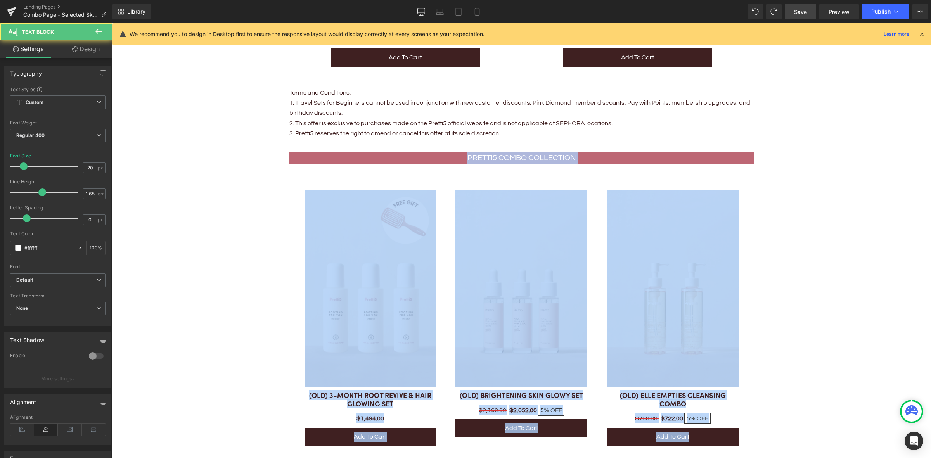
drag, startPoint x: 463, startPoint y: 156, endPoint x: 592, endPoint y: 164, distance: 129.8
click at [579, 154] on p "PRETTI5 COMBO COLLECTION" at bounding box center [522, 158] width 454 height 13
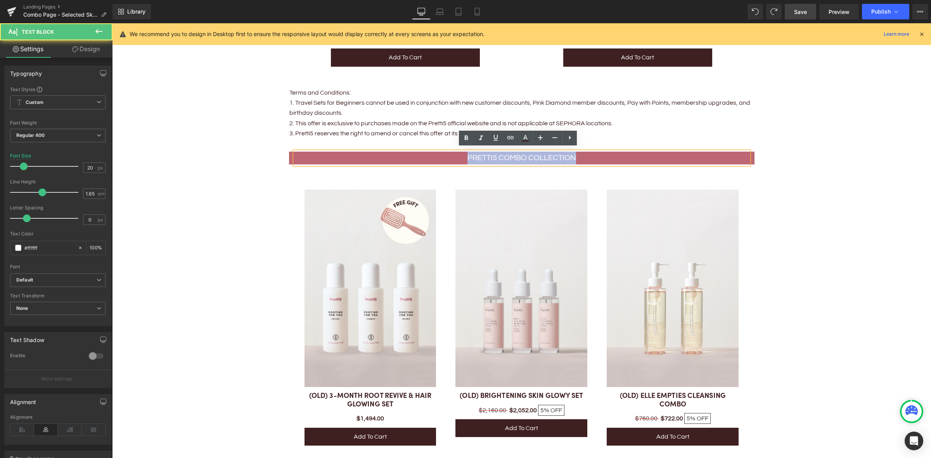
drag, startPoint x: 577, startPoint y: 154, endPoint x: 453, endPoint y: 151, distance: 123.7
click at [453, 152] on p "PRETTI5 COMBO COLLECTION" at bounding box center [522, 158] width 454 height 13
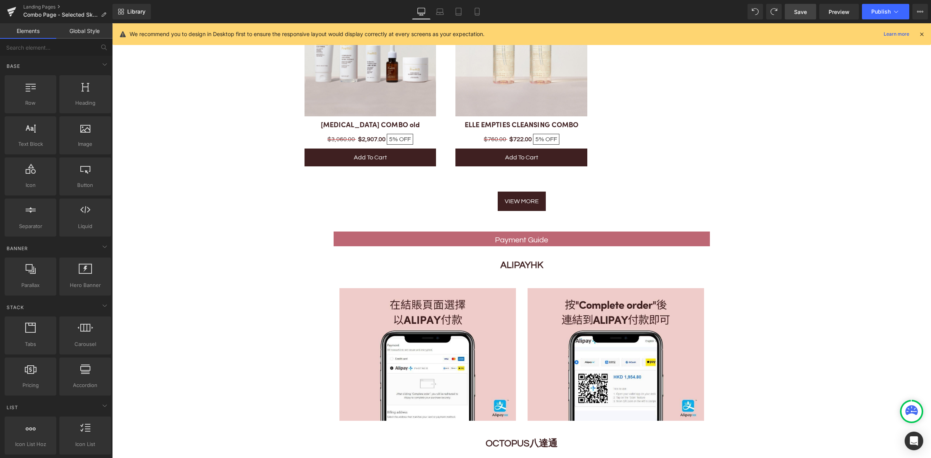
scroll to position [4433, 0]
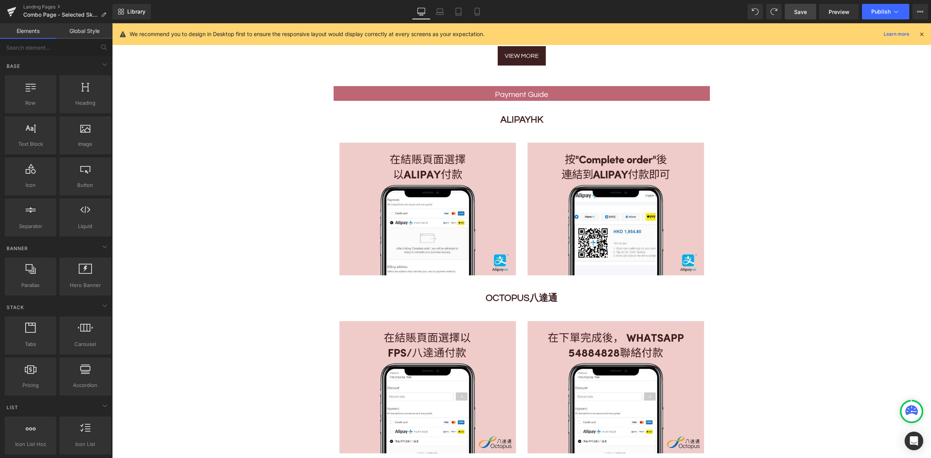
click at [488, 95] on p "Payment Guide" at bounding box center [521, 94] width 365 height 12
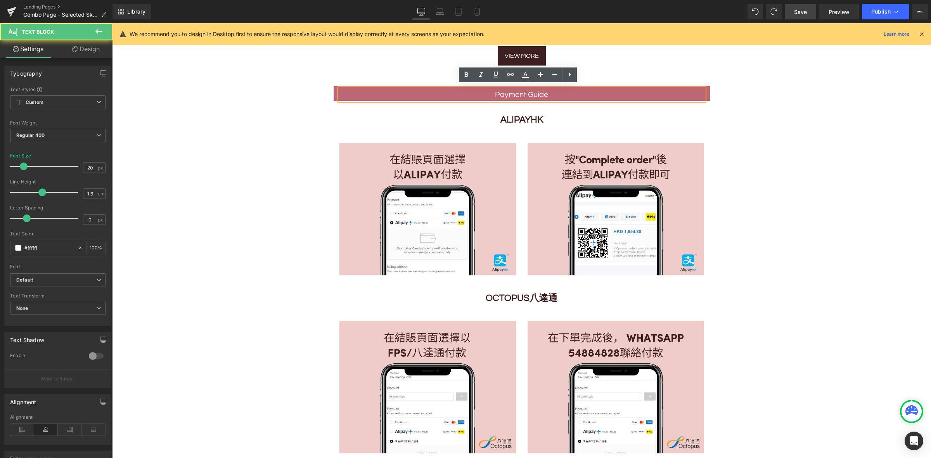
click at [496, 90] on p "Payment Guide" at bounding box center [521, 94] width 365 height 12
drag, startPoint x: 490, startPoint y: 90, endPoint x: 556, endPoint y: 89, distance: 66.3
click at [556, 89] on p "Payment Guide" at bounding box center [521, 94] width 365 height 12
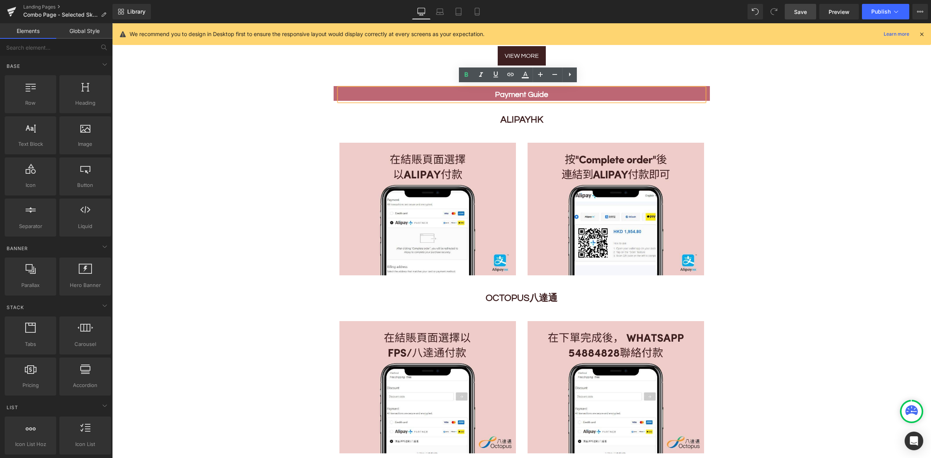
drag, startPoint x: 837, startPoint y: 138, endPoint x: 834, endPoint y: 78, distance: 60.6
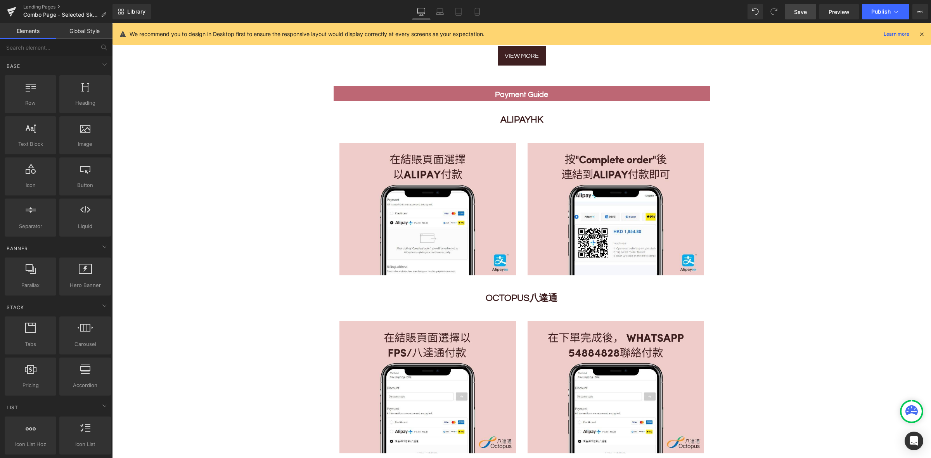
click at [803, 10] on span "Save" at bounding box center [800, 12] width 13 height 8
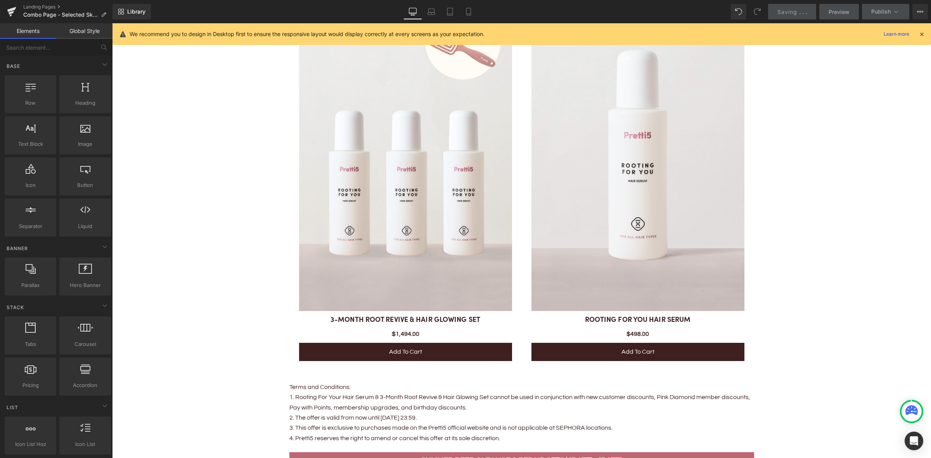
scroll to position [0, 0]
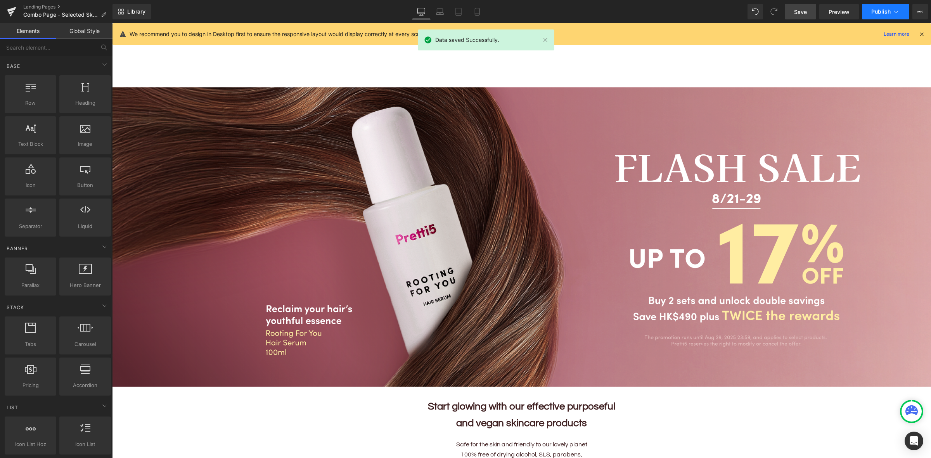
click at [885, 12] on span "Publish" at bounding box center [880, 12] width 19 height 6
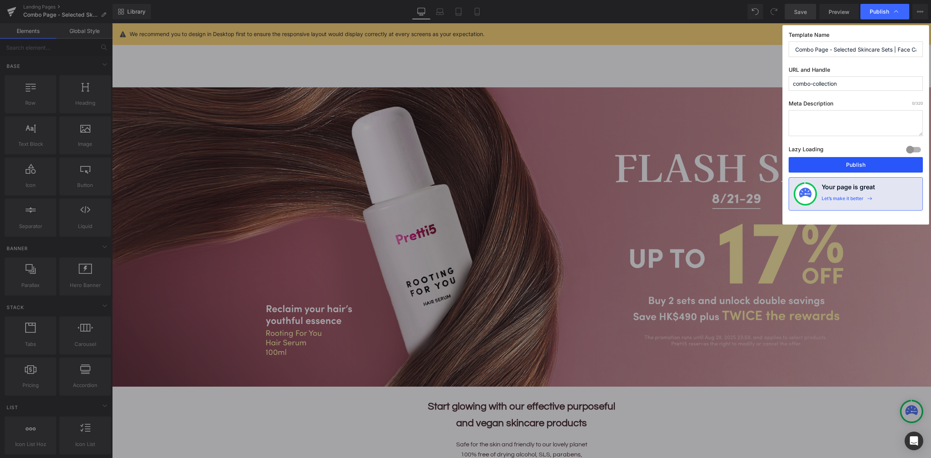
click at [842, 165] on button "Publish" at bounding box center [855, 165] width 134 height 16
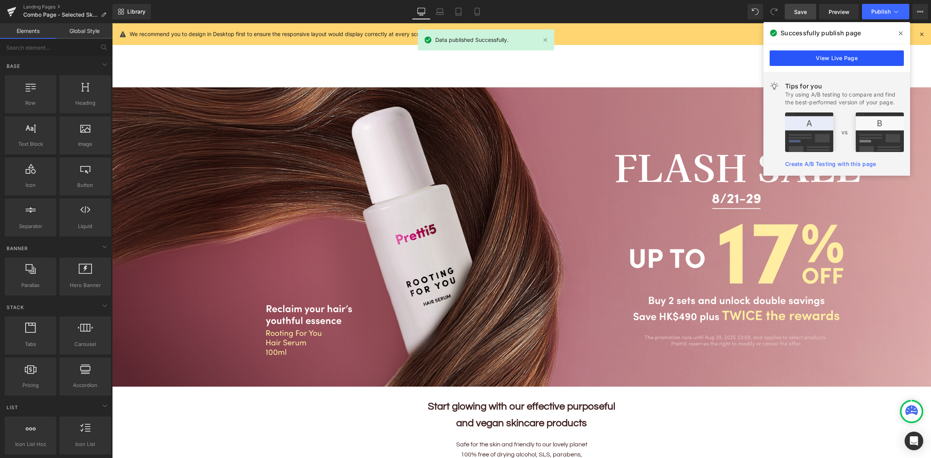
click at [817, 59] on link "View Live Page" at bounding box center [836, 58] width 134 height 16
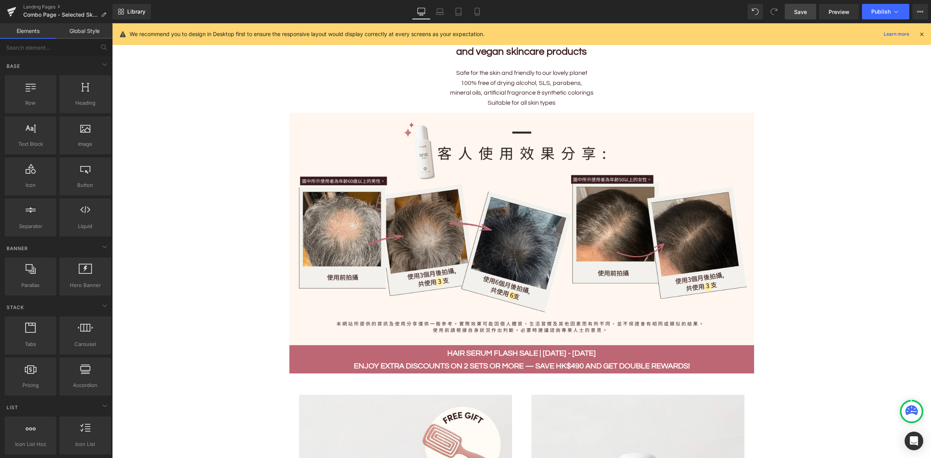
scroll to position [291, 0]
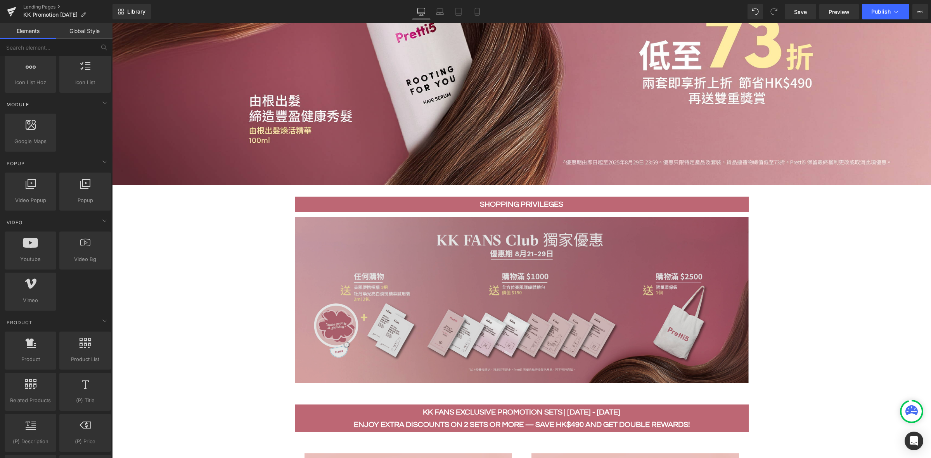
scroll to position [191, 0]
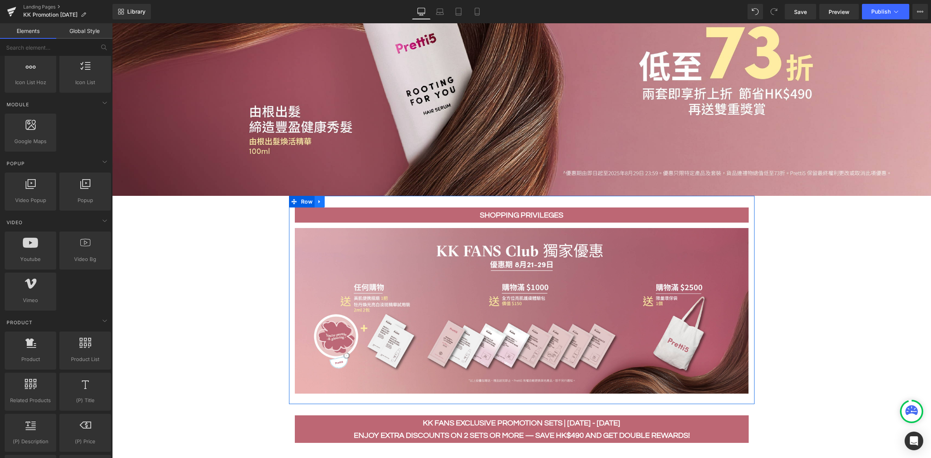
click at [318, 200] on icon at bounding box center [319, 201] width 2 height 3
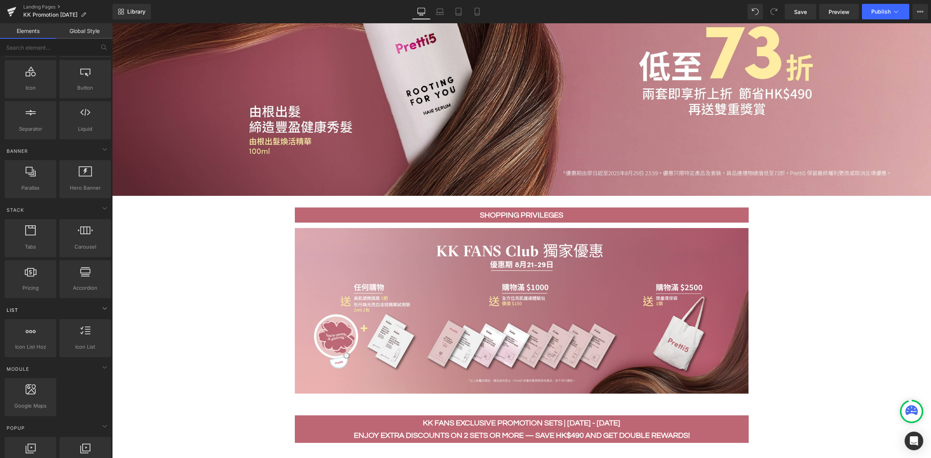
scroll to position [0, 0]
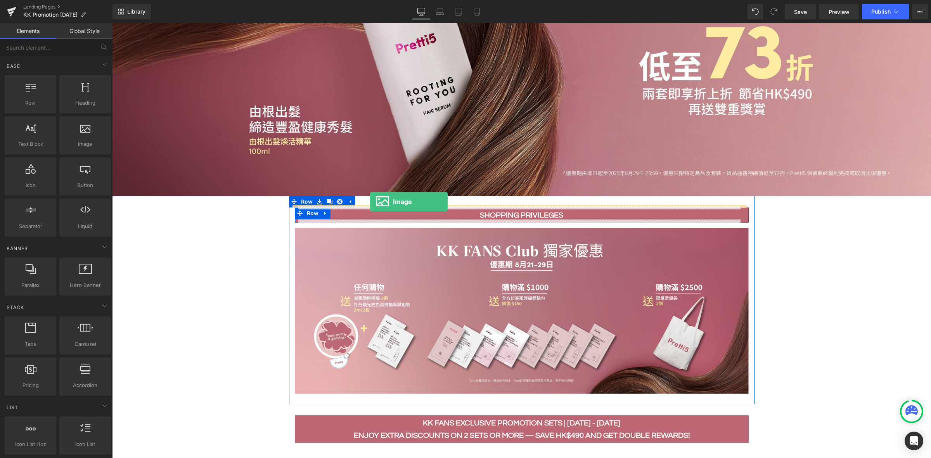
drag, startPoint x: 215, startPoint y: 171, endPoint x: 370, endPoint y: 202, distance: 158.2
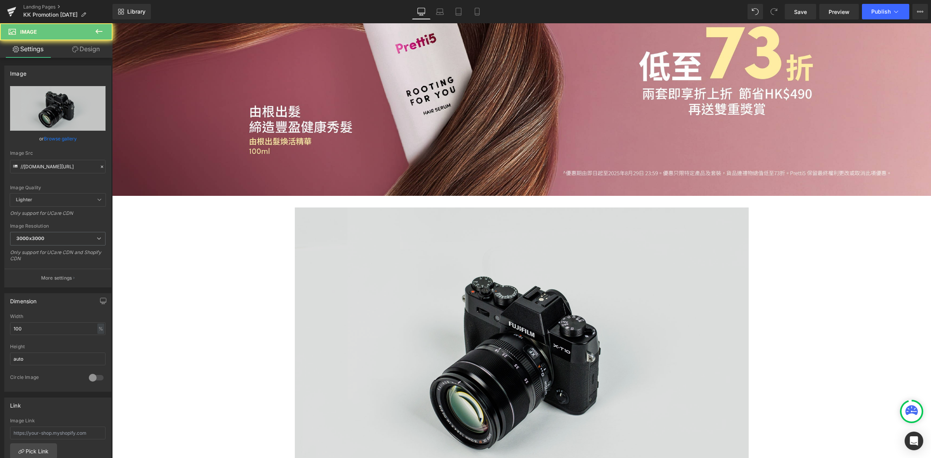
click at [526, 303] on img at bounding box center [522, 357] width 454 height 301
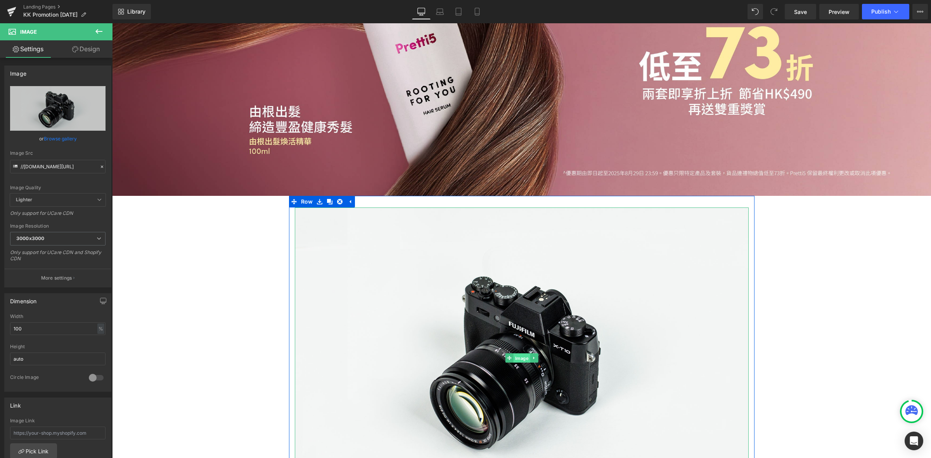
click at [517, 354] on span "Image" at bounding box center [521, 358] width 17 height 9
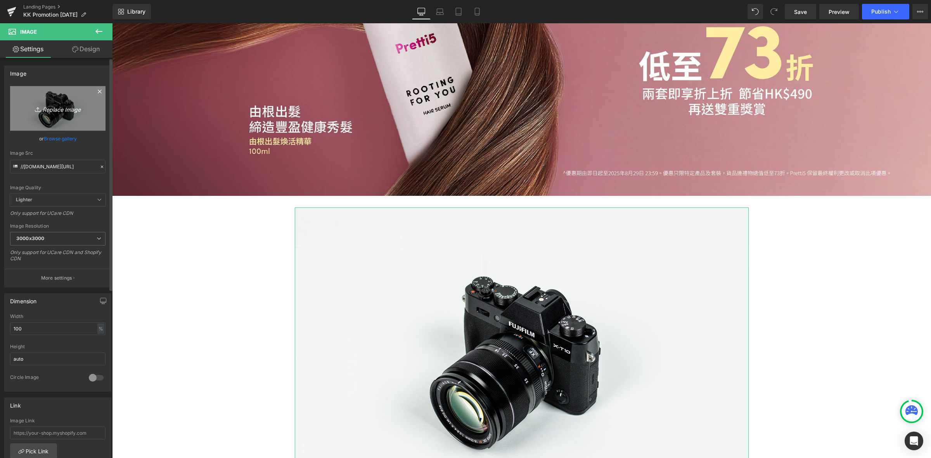
click at [73, 109] on icon "Replace Image" at bounding box center [58, 109] width 62 height 10
type input "C:\fakepath\Hair Serum_Before & After _kk page_250821-min.png"
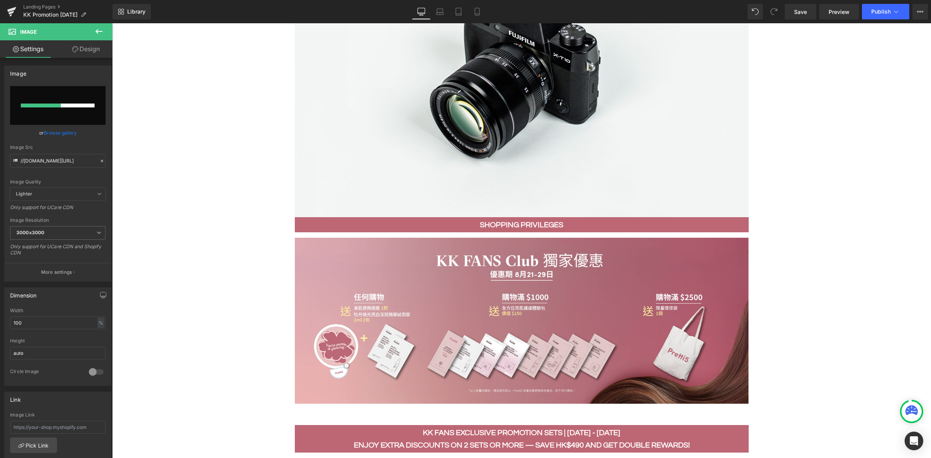
scroll to position [336, 0]
type input "https://ucarecdn.com/bc24cdc3-c355-41f0-b642-67b4b62432bf/-/format/auto/-/previ…"
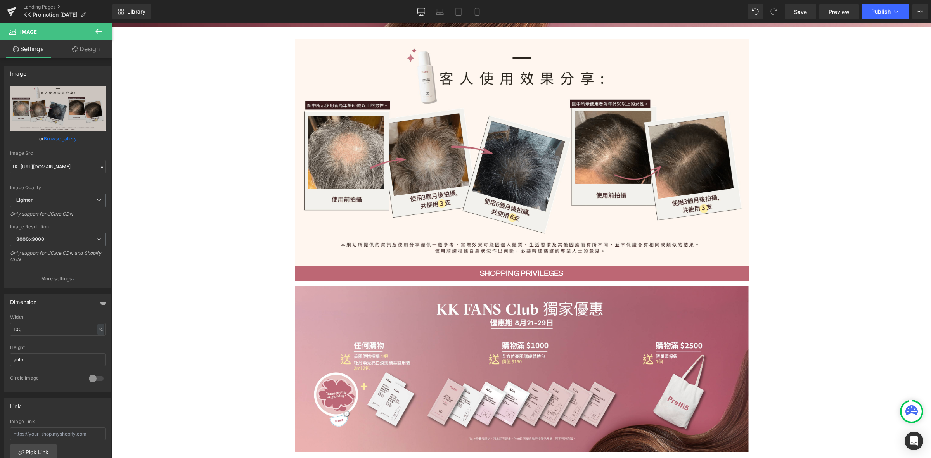
scroll to position [385, 0]
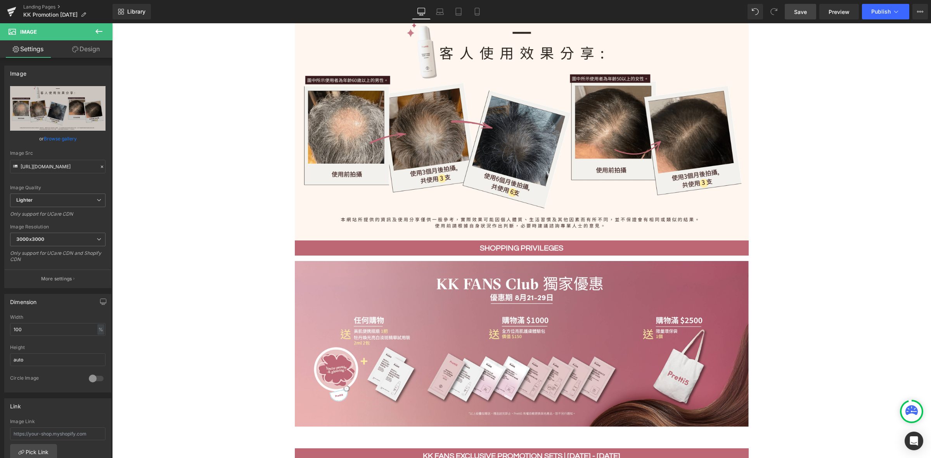
drag, startPoint x: 804, startPoint y: 9, endPoint x: 688, endPoint y: 152, distance: 184.4
click at [804, 9] on span "Save" at bounding box center [800, 12] width 13 height 8
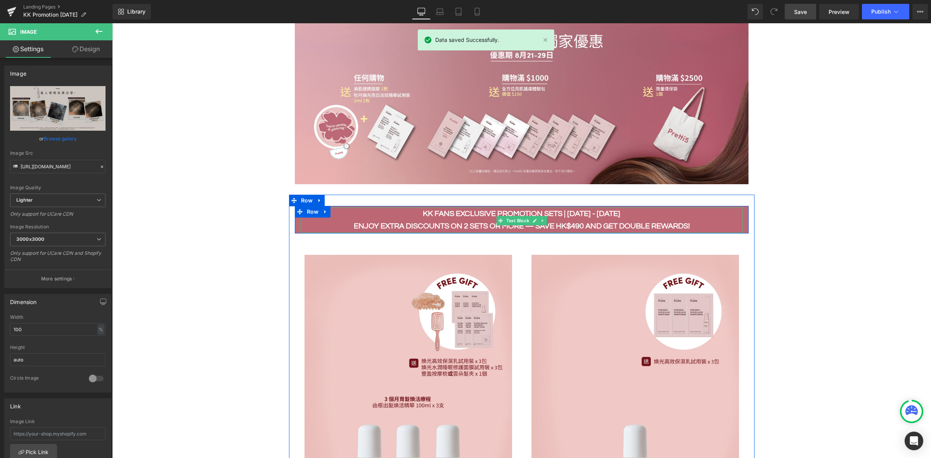
click at [634, 208] on p "KK Fans Exclusive Promotion Sets | 21 - 29 AUG" at bounding box center [522, 213] width 442 height 12
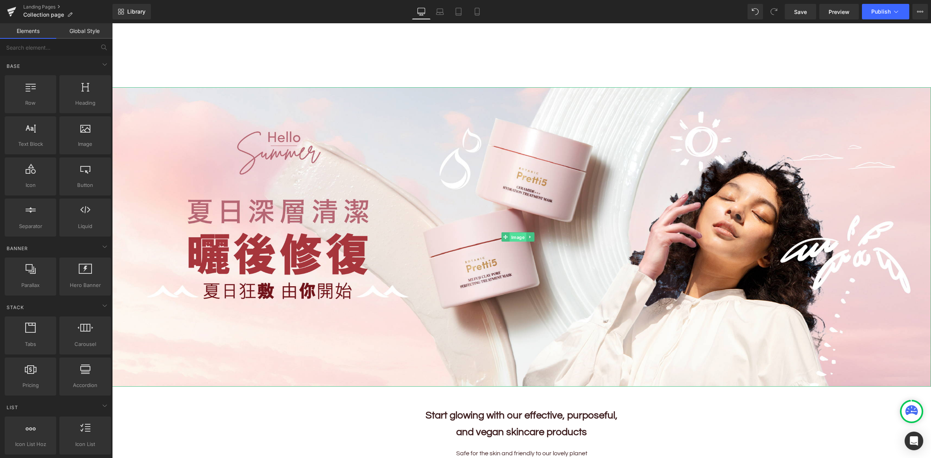
click at [517, 237] on span "Image" at bounding box center [518, 237] width 17 height 9
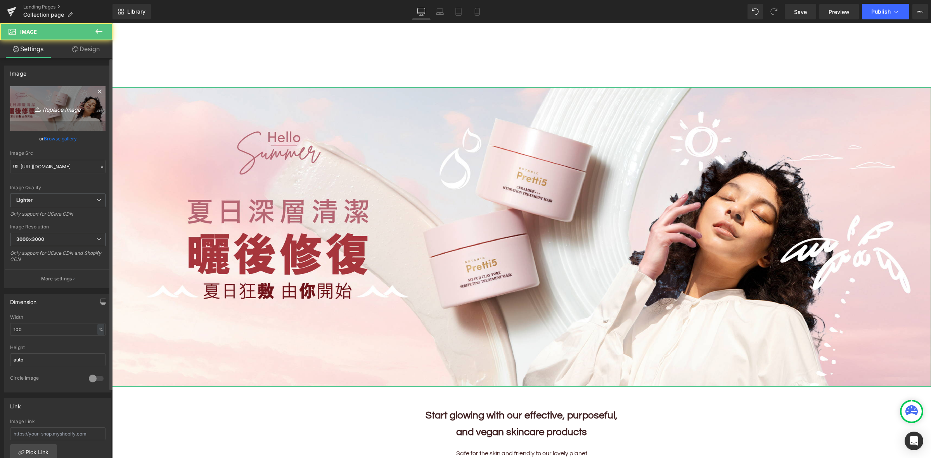
click at [70, 109] on icon "Replace Image" at bounding box center [58, 109] width 62 height 10
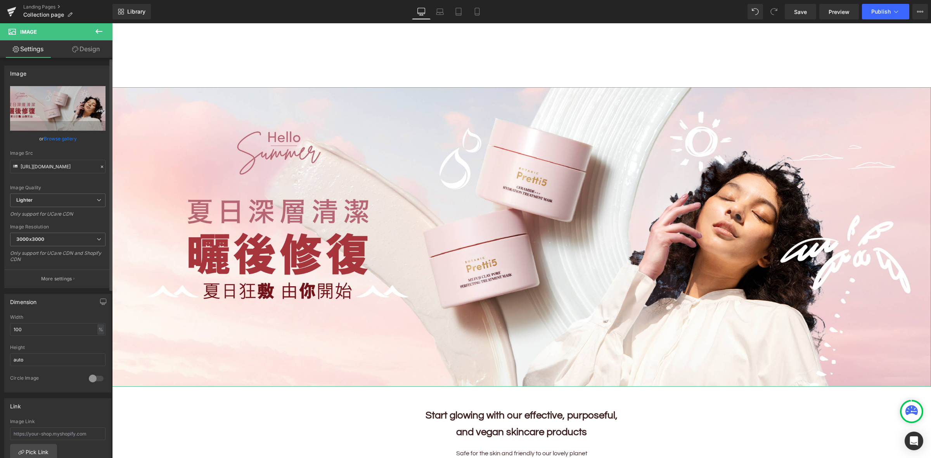
click at [61, 138] on link "Browse gallery" at bounding box center [60, 139] width 33 height 14
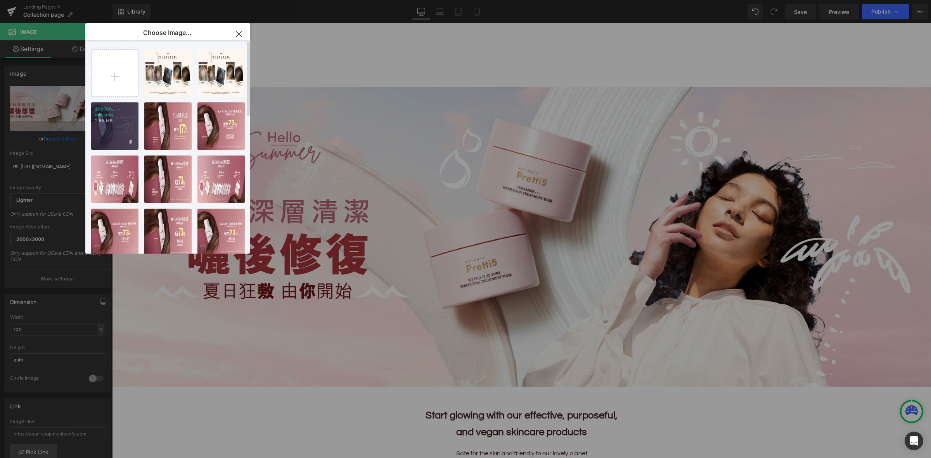
click at [112, 123] on p "2.85 MB" at bounding box center [115, 121] width 40 height 6
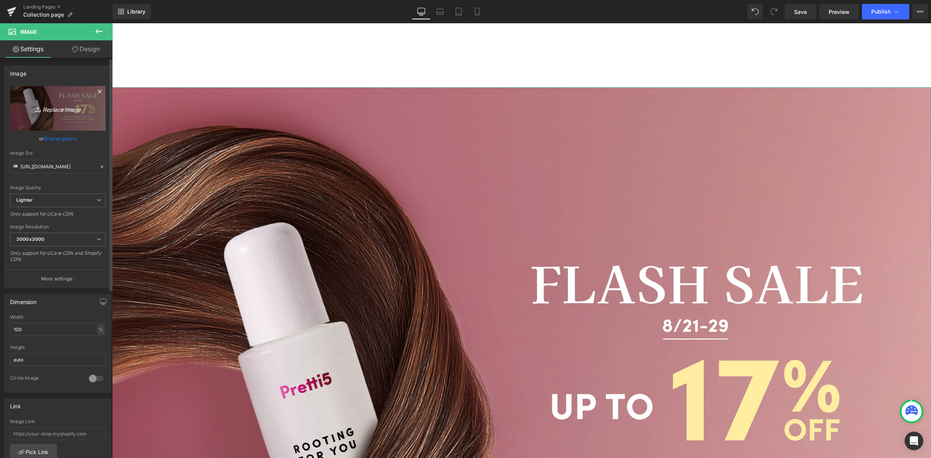
click at [69, 114] on link "Replace Image" at bounding box center [57, 108] width 95 height 45
click at [65, 140] on link "Browse gallery" at bounding box center [60, 139] width 33 height 14
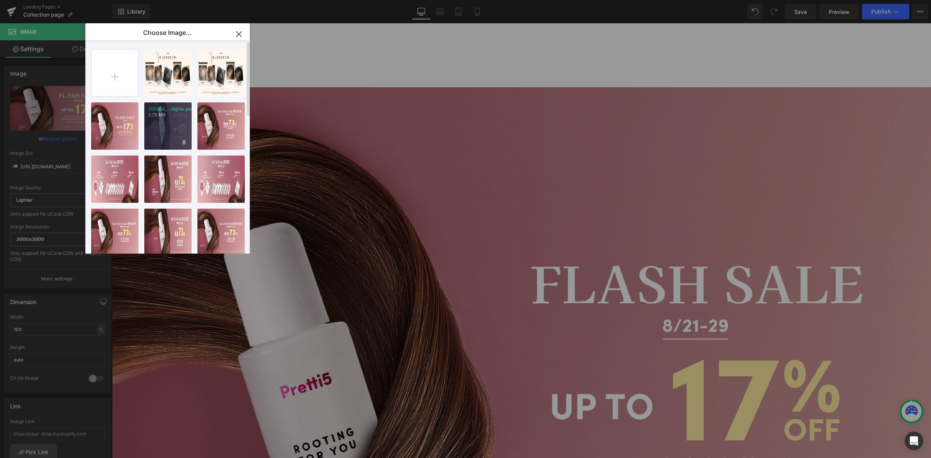
click at [168, 120] on div "202508_...N@4x.png 2.73 MB" at bounding box center [167, 125] width 47 height 47
type input "[URL][DOMAIN_NAME]"
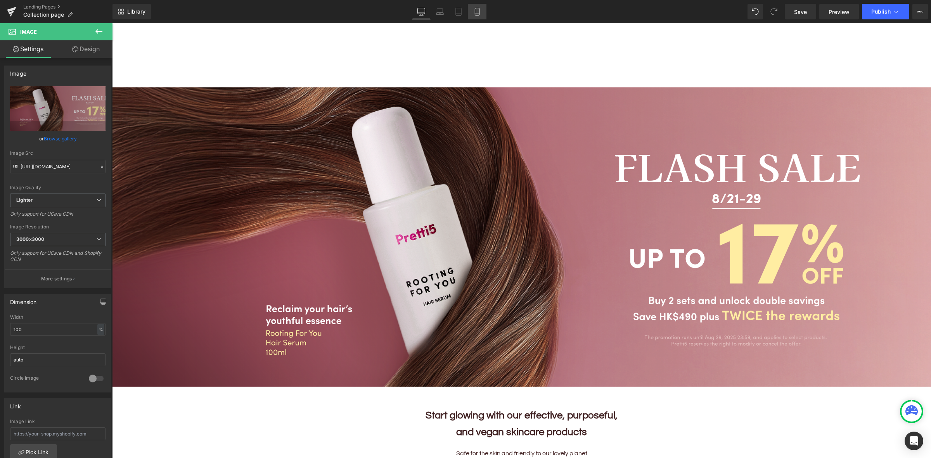
click at [480, 16] on link "Mobile" at bounding box center [477, 12] width 19 height 16
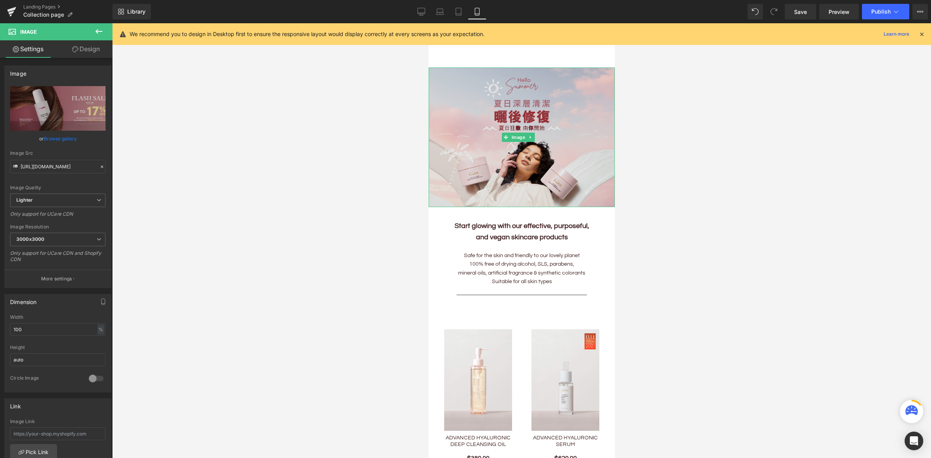
click at [486, 139] on img at bounding box center [521, 137] width 186 height 140
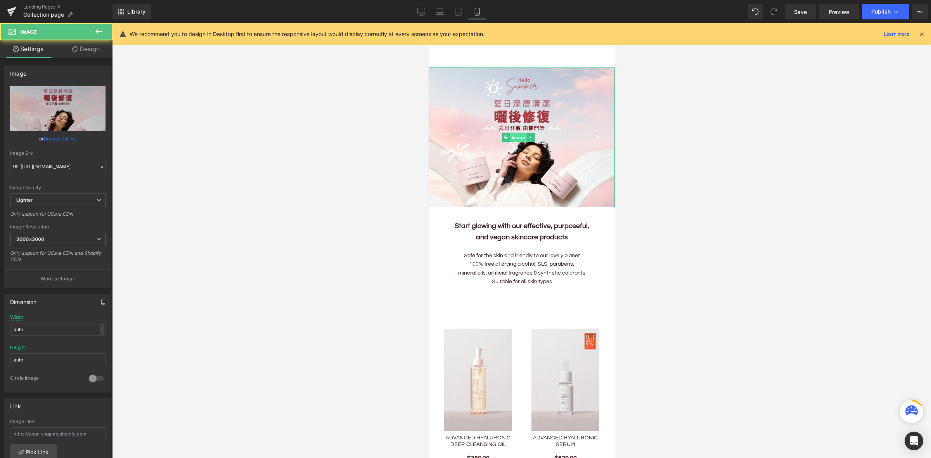
click at [513, 133] on span "Image" at bounding box center [517, 137] width 17 height 9
click at [66, 138] on link "Browse gallery" at bounding box center [60, 139] width 33 height 14
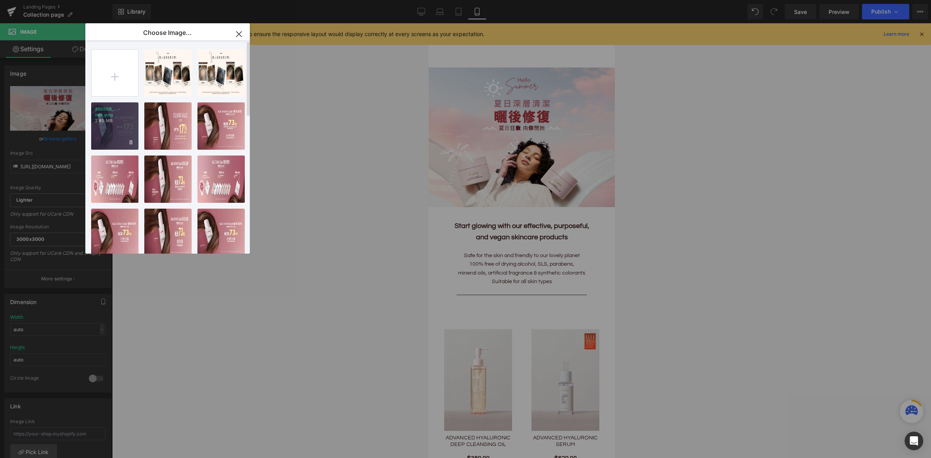
click at [105, 135] on div "202508_...-min.png 2.85 MB" at bounding box center [114, 125] width 47 height 47
type input "[URL][DOMAIN_NAME]"
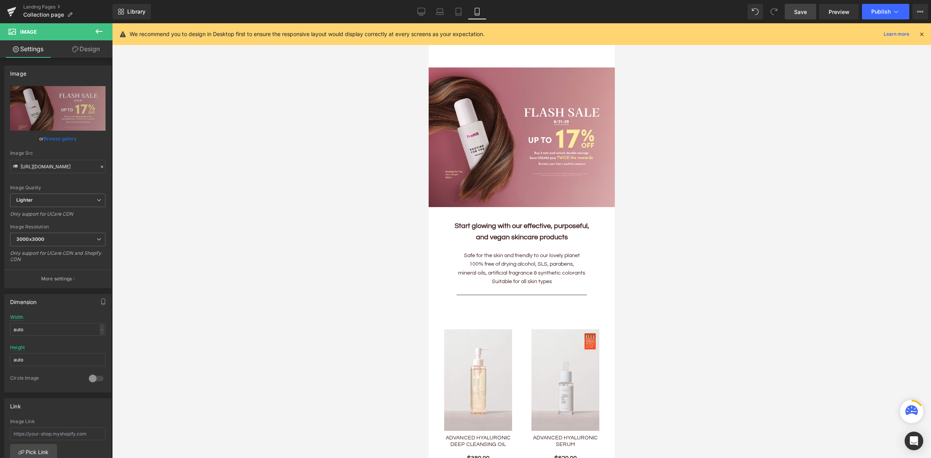
click at [799, 8] on span "Save" at bounding box center [800, 12] width 13 height 8
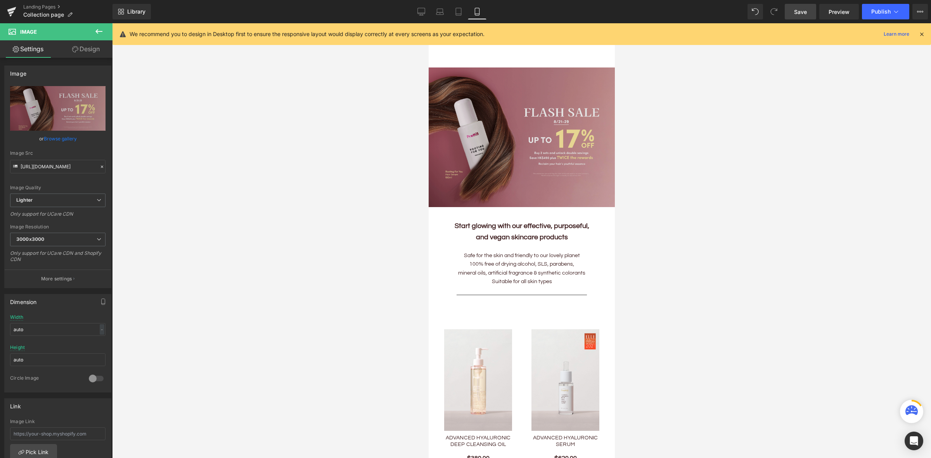
click at [541, 134] on img at bounding box center [521, 137] width 186 height 140
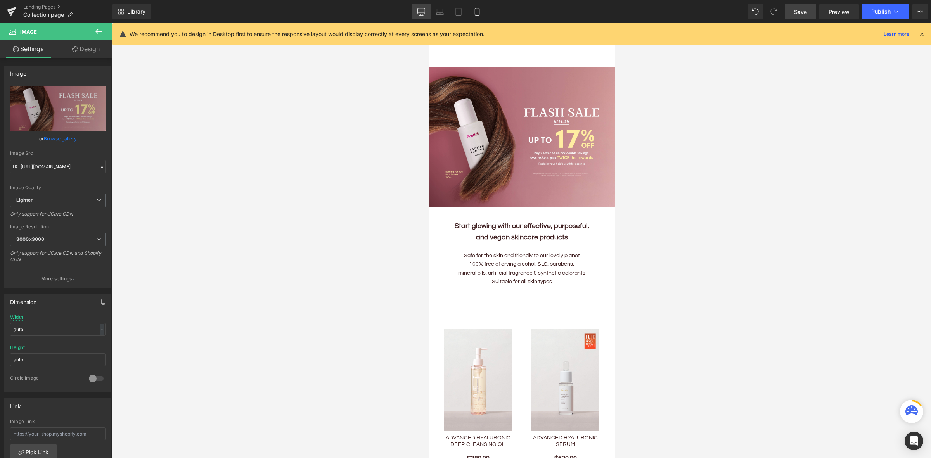
click at [422, 14] on icon at bounding box center [421, 11] width 7 height 6
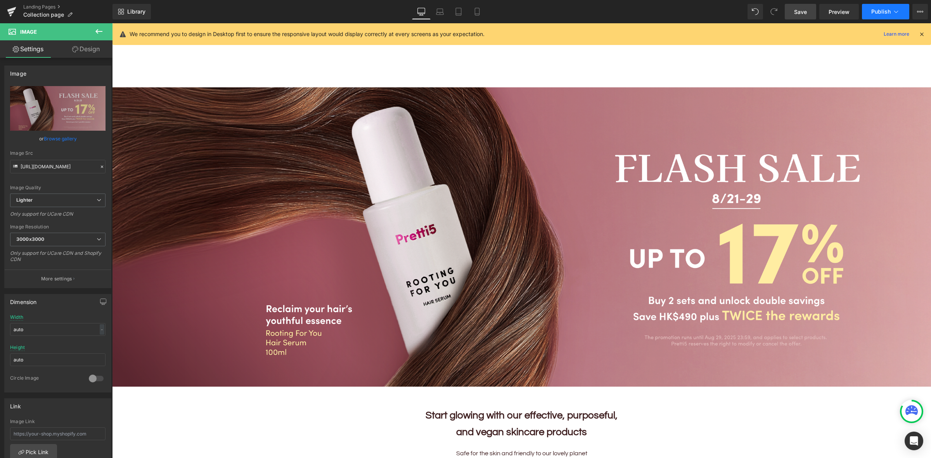
click at [885, 12] on span "Publish" at bounding box center [880, 12] width 19 height 6
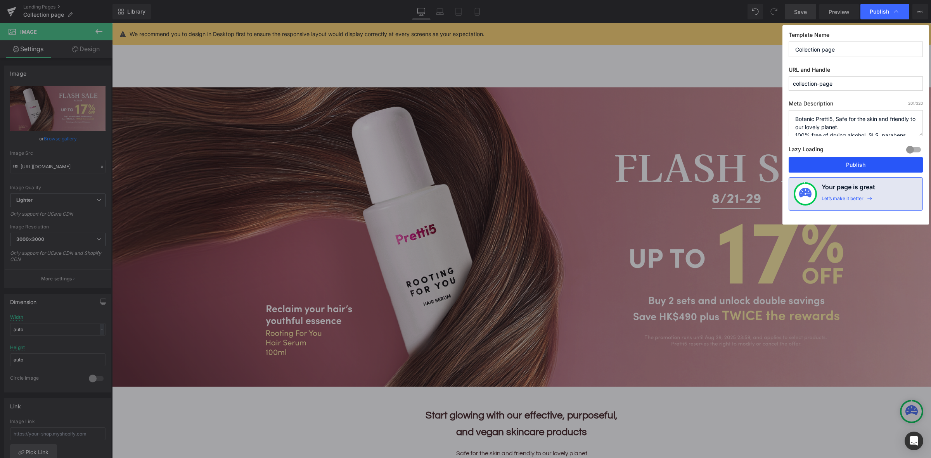
click at [838, 158] on button "Publish" at bounding box center [855, 165] width 134 height 16
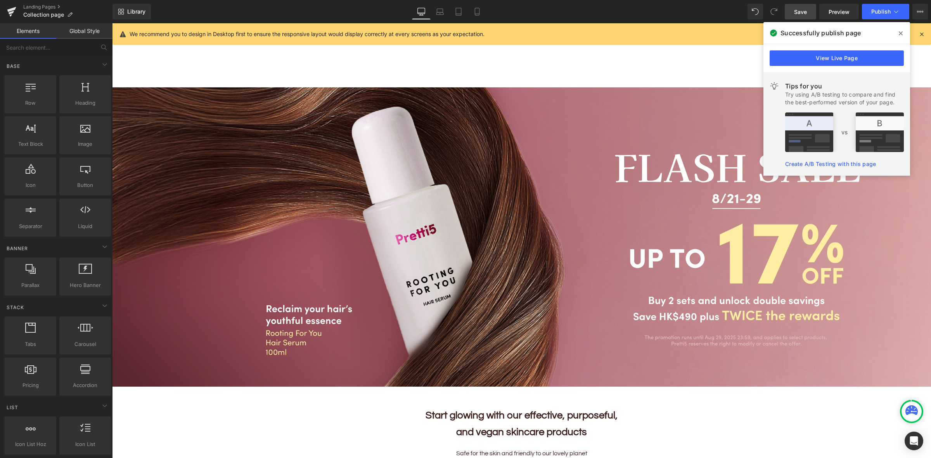
click at [625, 50] on div "Home Home About Us About Us Our Story Our 5 Beliefs Ingredients Glossary OUR ST…" at bounding box center [521, 64] width 819 height 47
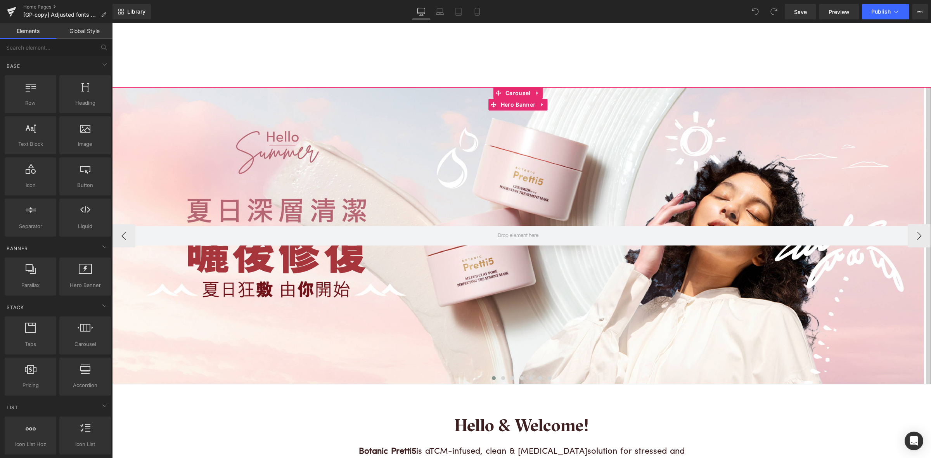
click at [534, 186] on div at bounding box center [518, 235] width 812 height 297
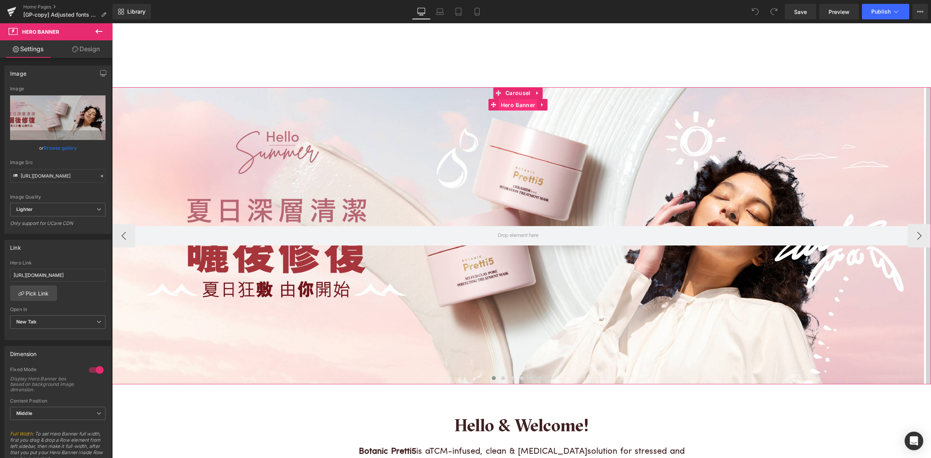
click at [519, 108] on span "Hero Banner" at bounding box center [518, 105] width 38 height 12
click at [538, 105] on link at bounding box center [542, 105] width 10 height 12
click at [505, 106] on span "Hero Banner" at bounding box center [518, 105] width 38 height 12
click at [514, 92] on span "Carousel" at bounding box center [517, 93] width 29 height 12
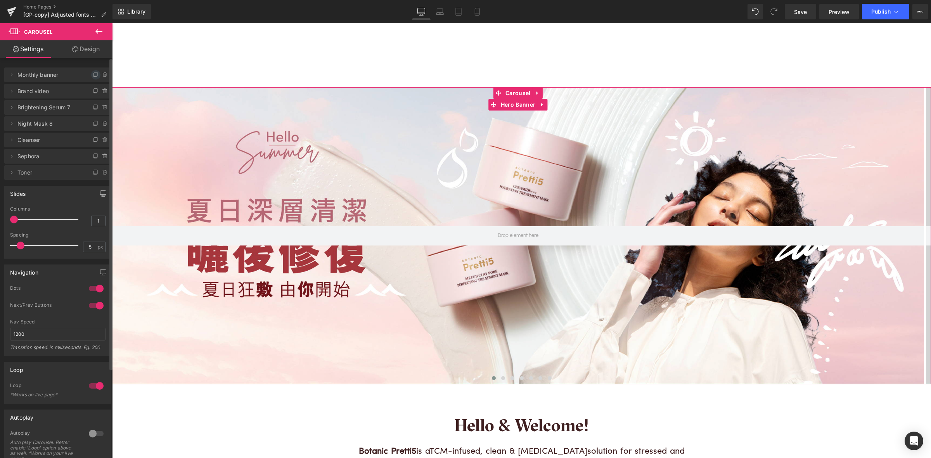
click at [93, 73] on icon at bounding box center [96, 75] width 6 height 6
drag, startPoint x: 19, startPoint y: 93, endPoint x: 22, endPoint y: 77, distance: 16.7
drag, startPoint x: 55, startPoint y: 90, endPoint x: 58, endPoint y: 68, distance: 22.3
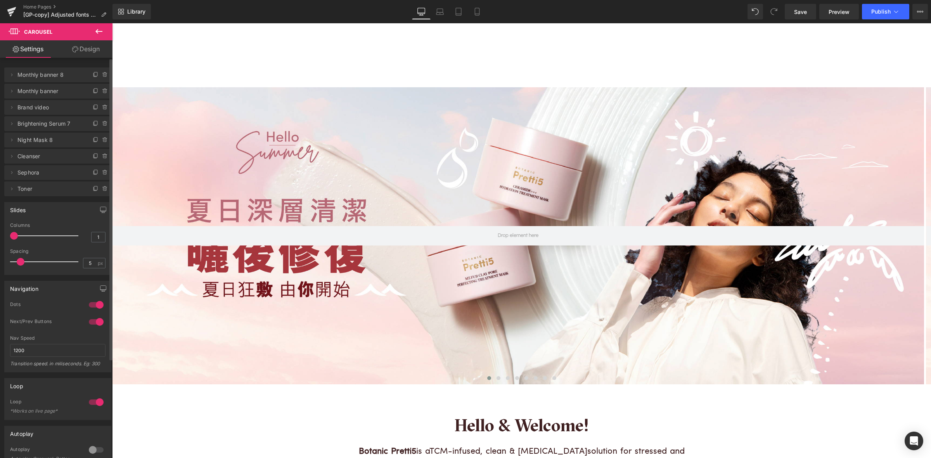
click at [37, 78] on span "Monthly banner 8" at bounding box center [49, 74] width 65 height 15
click at [12, 76] on icon at bounding box center [12, 75] width 6 height 6
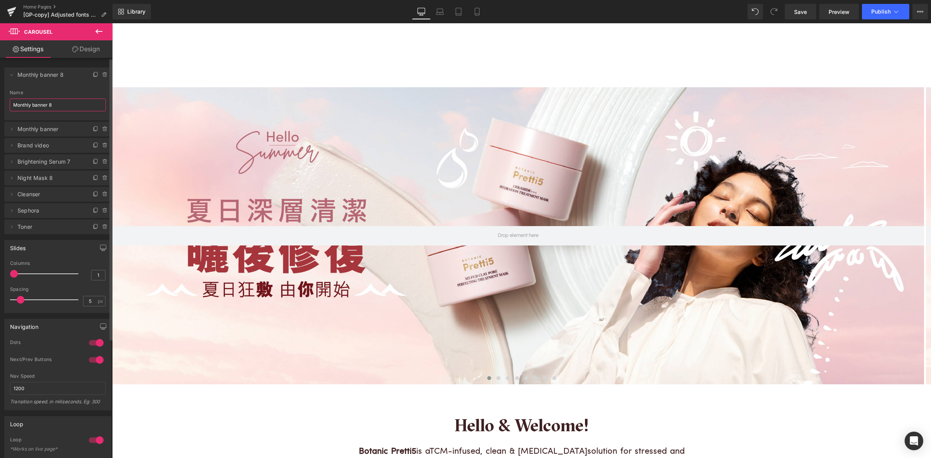
click at [52, 106] on input "Monthly banner 8" at bounding box center [58, 105] width 96 height 13
type input "Flash sale"
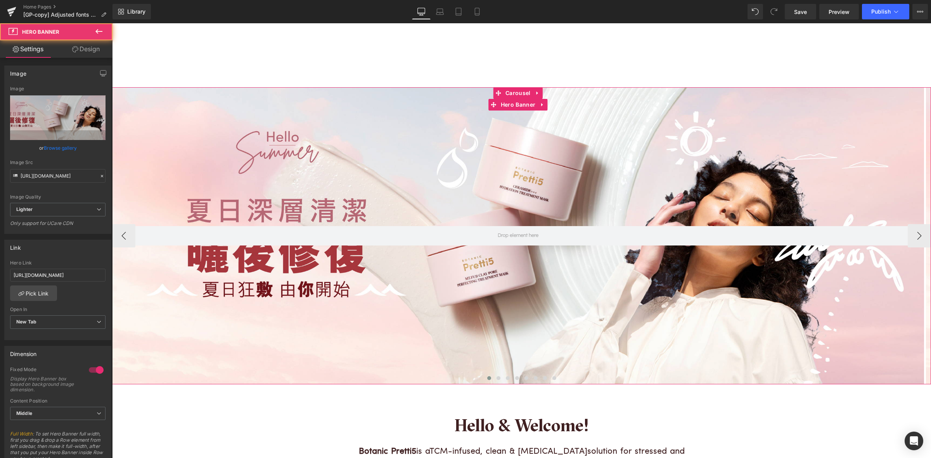
drag, startPoint x: 540, startPoint y: 167, endPoint x: 533, endPoint y: 150, distance: 18.4
click at [540, 165] on div at bounding box center [518, 235] width 812 height 297
click at [522, 106] on span "Hero Banner" at bounding box center [518, 105] width 38 height 12
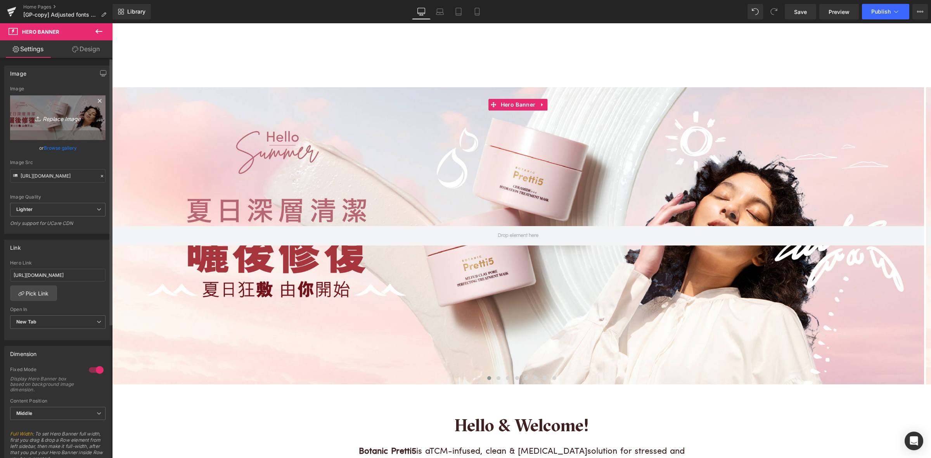
click at [51, 114] on icon "Replace Image" at bounding box center [58, 118] width 62 height 10
click at [57, 143] on link "Browse gallery" at bounding box center [60, 148] width 33 height 14
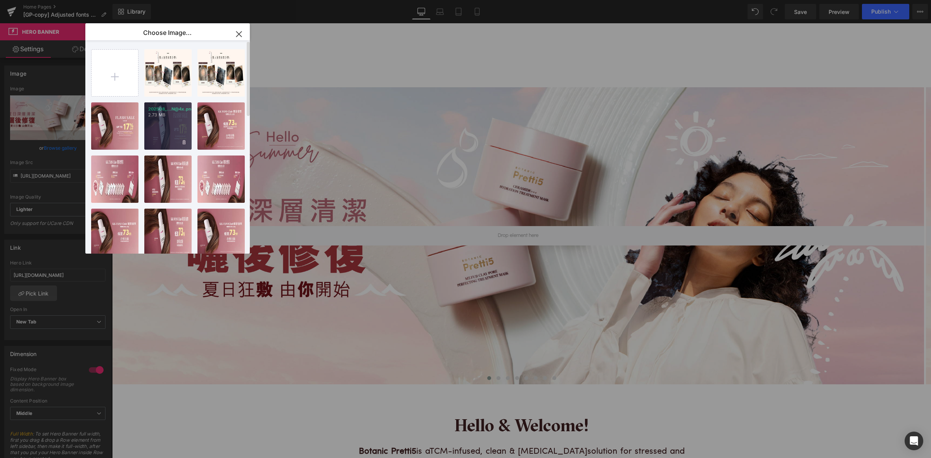
click at [165, 126] on div "202508_...N@4x.png 2.73 MB" at bounding box center [167, 125] width 47 height 47
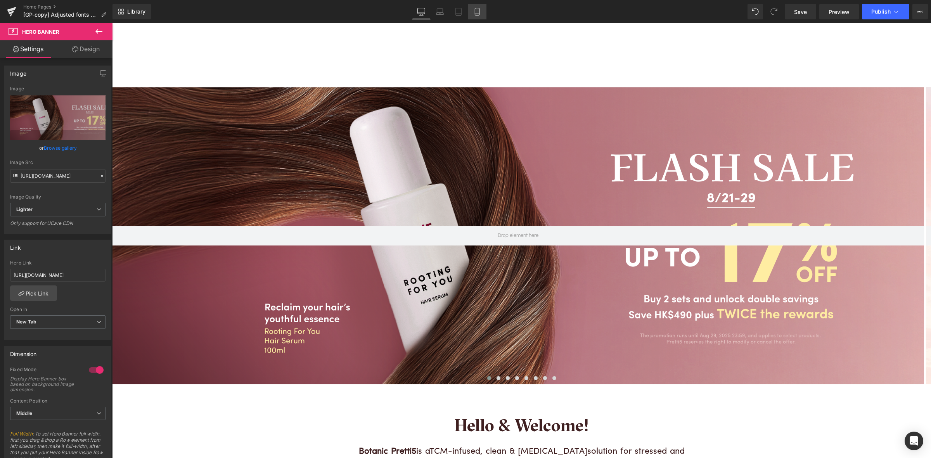
click at [473, 12] on icon at bounding box center [477, 12] width 8 height 8
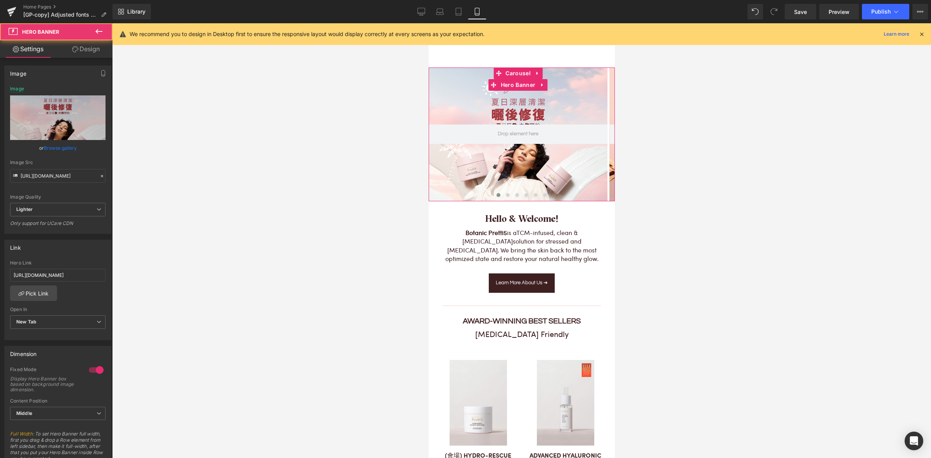
click at [503, 112] on div at bounding box center [517, 134] width 179 height 134
click at [513, 84] on span "Hero Banner" at bounding box center [517, 85] width 38 height 12
click at [515, 73] on span "Carousel" at bounding box center [517, 74] width 29 height 12
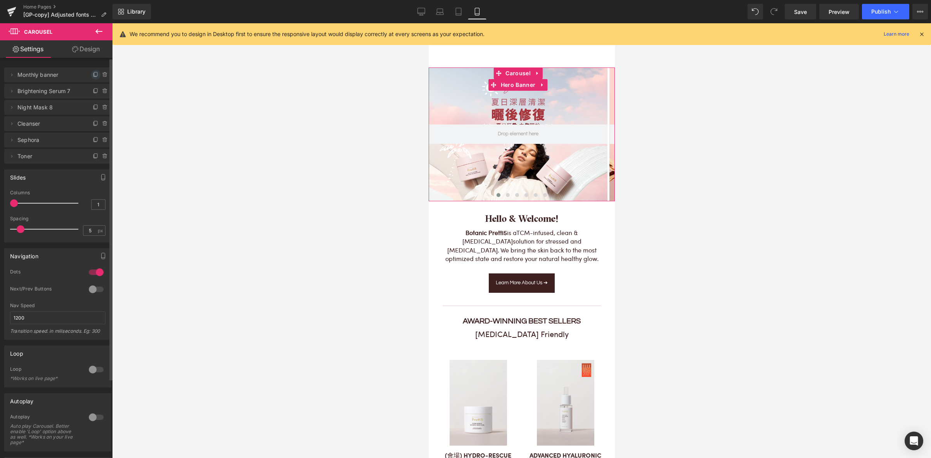
click at [93, 76] on icon at bounding box center [94, 74] width 3 height 3
drag, startPoint x: 28, startPoint y: 92, endPoint x: 30, endPoint y: 68, distance: 24.1
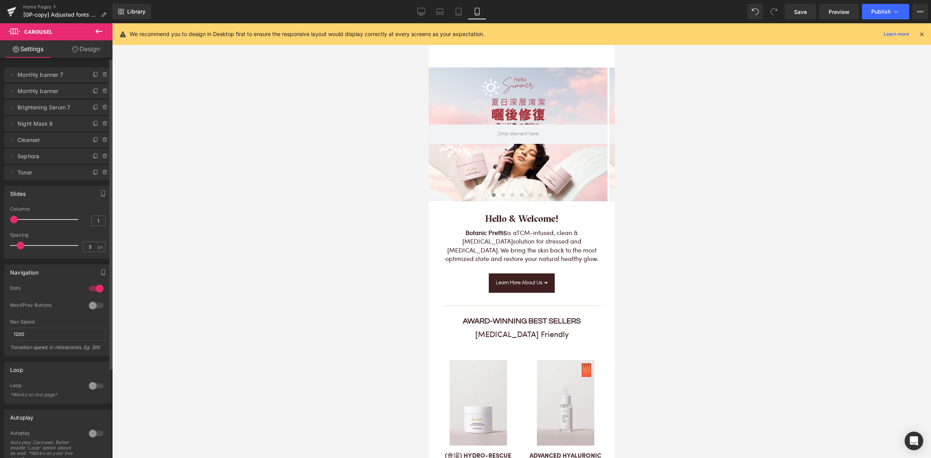
click at [37, 77] on span "Monthly banner 7" at bounding box center [49, 74] width 65 height 15
click at [15, 74] on span at bounding box center [11, 74] width 9 height 9
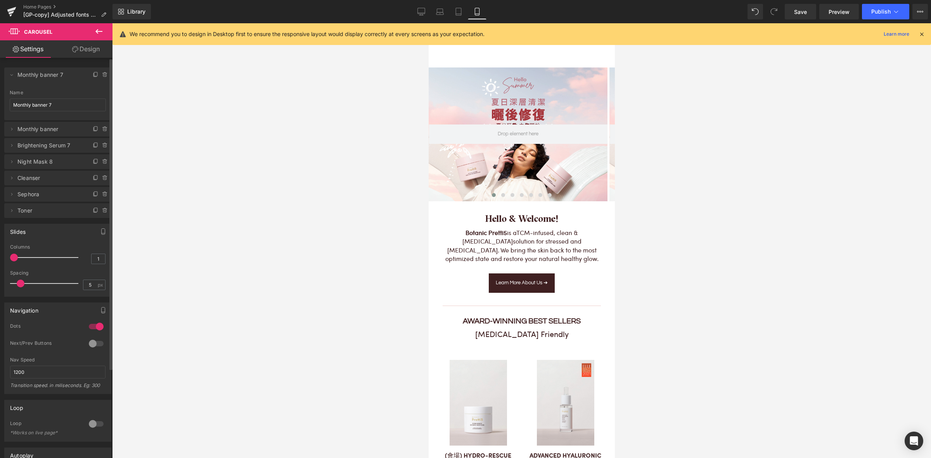
drag, startPoint x: 49, startPoint y: 96, endPoint x: 51, endPoint y: 100, distance: 4.3
click at [50, 96] on div "Name Monthly banner 7" at bounding box center [58, 105] width 96 height 30
click at [52, 102] on input "Monthly banner 7" at bounding box center [58, 105] width 96 height 13
type input "Flash Sale"
click at [518, 99] on div at bounding box center [517, 134] width 179 height 134
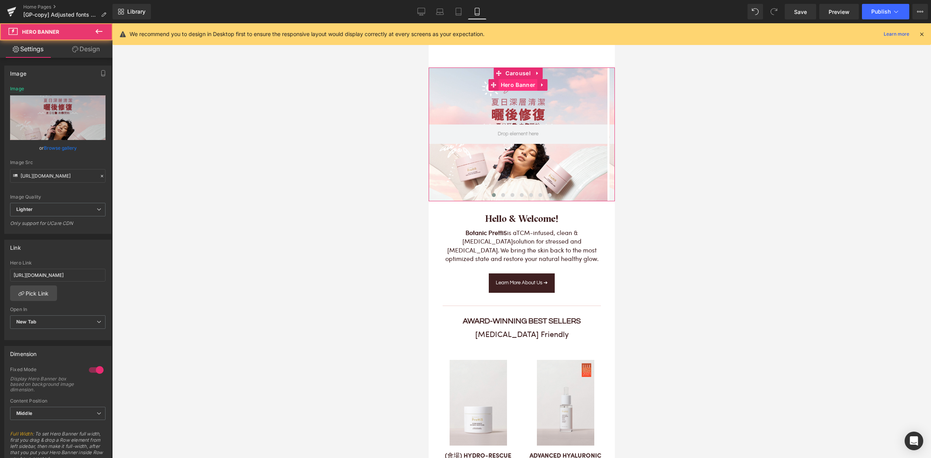
click at [520, 85] on span "Hero Banner" at bounding box center [517, 85] width 38 height 12
click at [66, 149] on link "Browse gallery" at bounding box center [60, 148] width 33 height 14
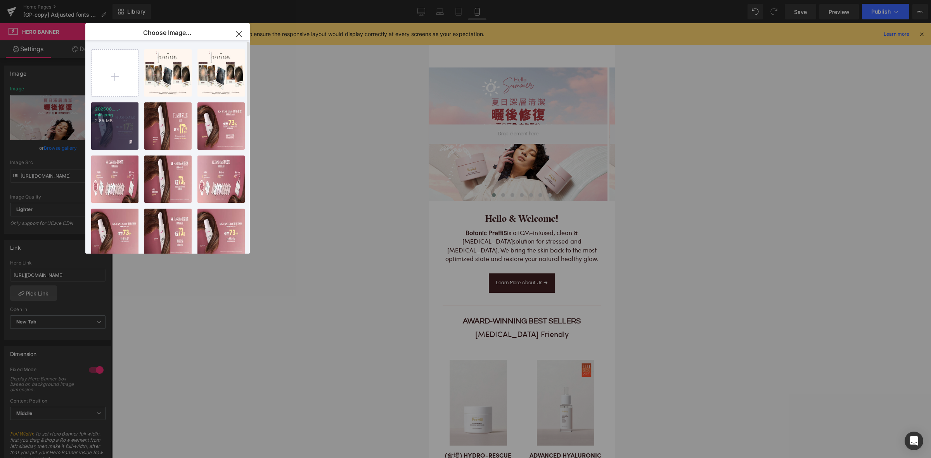
click at [124, 132] on div "202508_...-min.png 2.85 MB" at bounding box center [114, 125] width 47 height 47
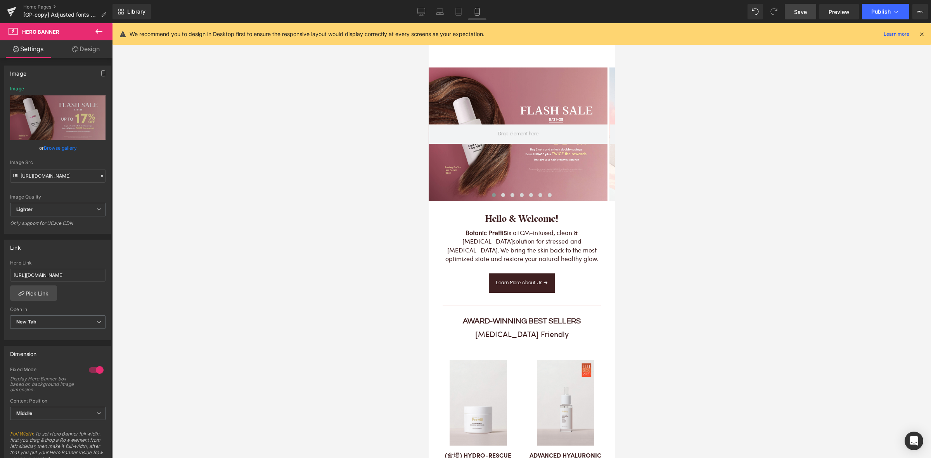
click at [802, 13] on span "Save" at bounding box center [800, 12] width 13 height 8
click at [414, 12] on link "Desktop" at bounding box center [421, 12] width 19 height 16
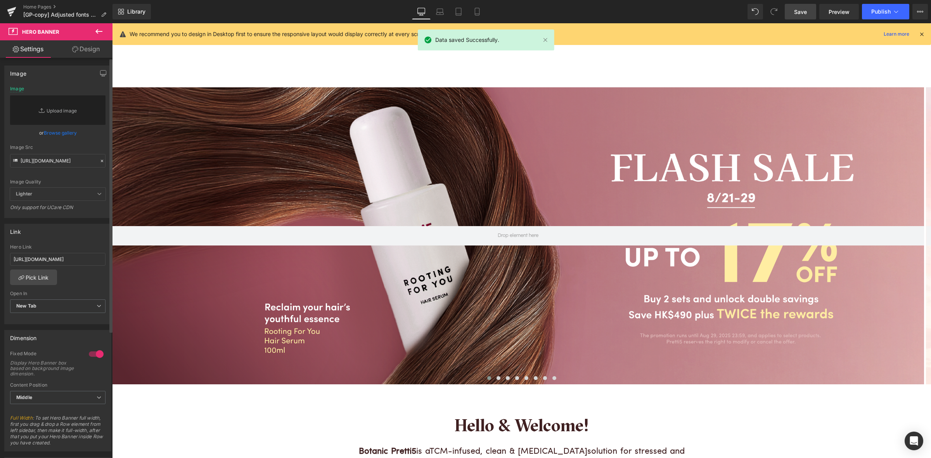
click at [58, 133] on link "Browse gallery" at bounding box center [60, 133] width 33 height 14
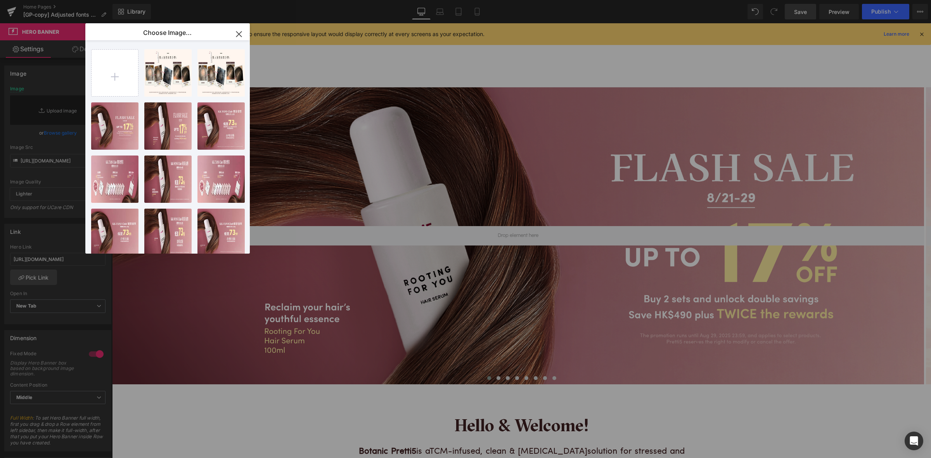
click at [242, 33] on icon "button" at bounding box center [239, 34] width 12 height 12
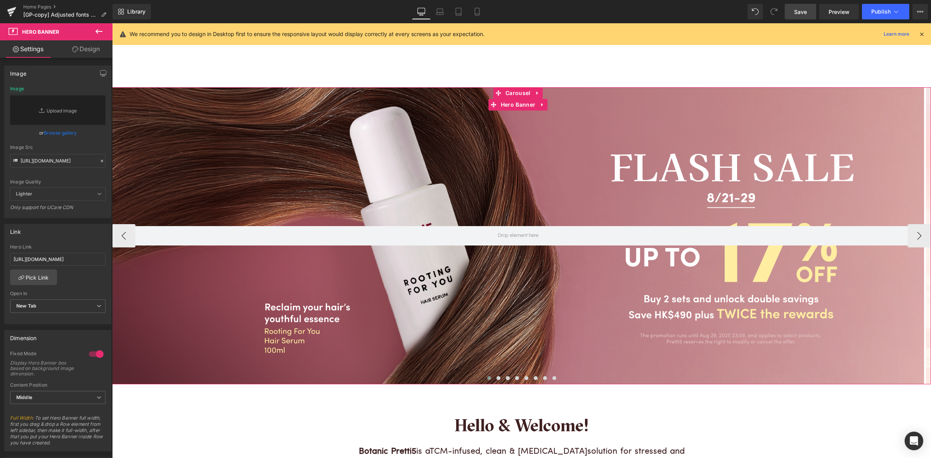
click at [455, 160] on div at bounding box center [518, 235] width 812 height 297
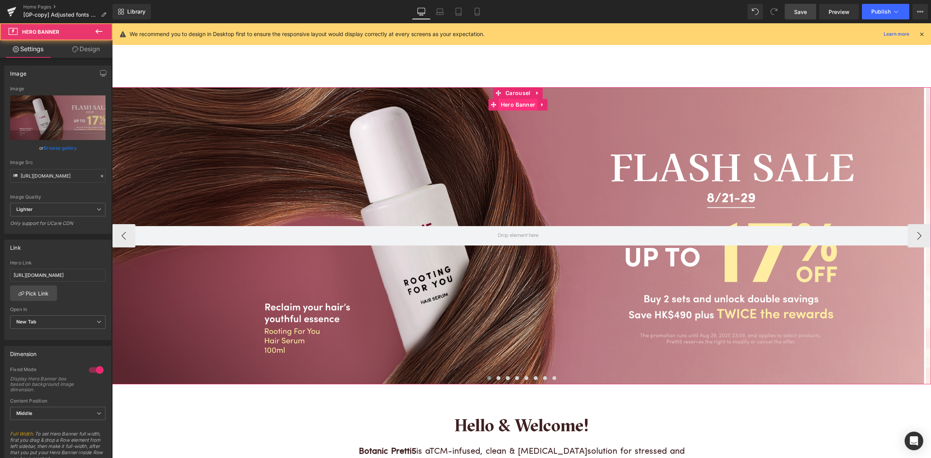
click at [510, 105] on span "Hero Banner" at bounding box center [518, 105] width 38 height 12
click at [85, 50] on link "Design" at bounding box center [86, 48] width 56 height 17
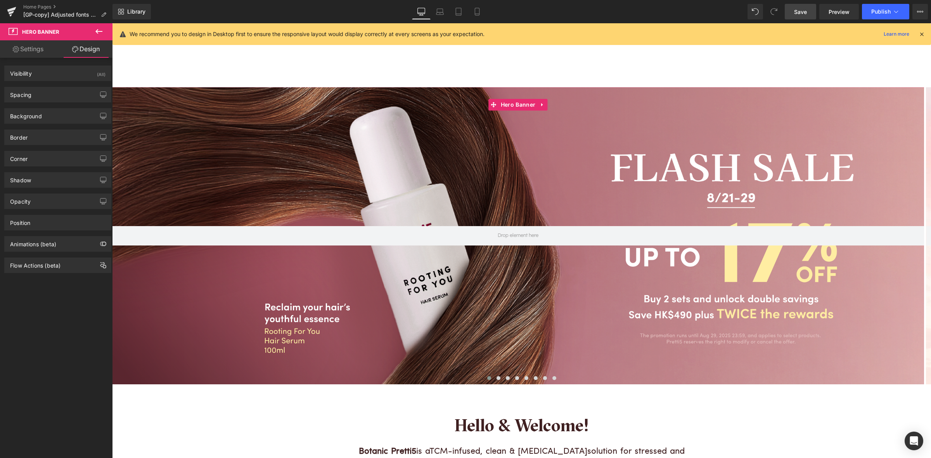
click at [41, 47] on link "Settings" at bounding box center [28, 48] width 56 height 17
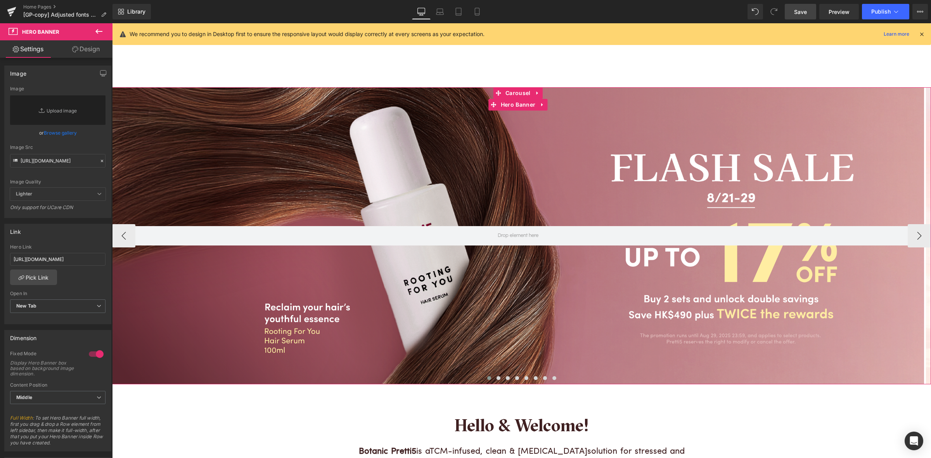
drag, startPoint x: 509, startPoint y: 126, endPoint x: 511, endPoint y: 98, distance: 28.4
click at [508, 123] on div at bounding box center [518, 235] width 812 height 297
click at [511, 94] on span "Carousel" at bounding box center [517, 93] width 29 height 12
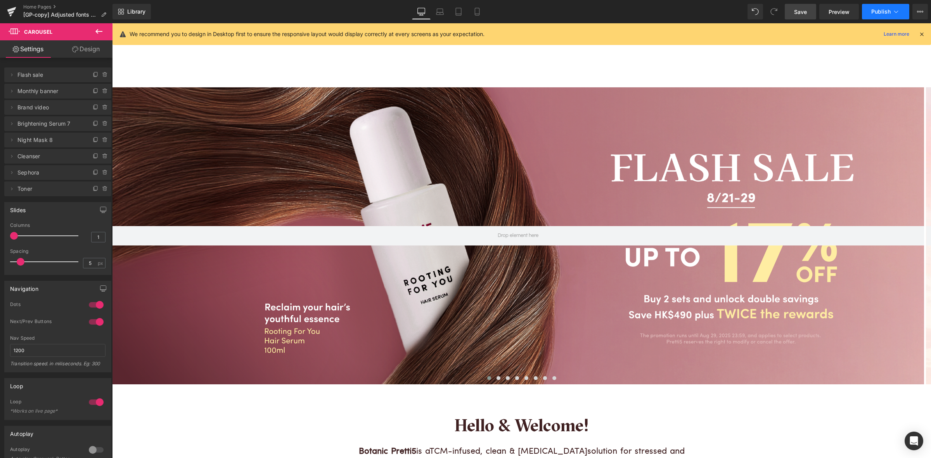
click at [891, 15] on button "Publish" at bounding box center [885, 12] width 47 height 16
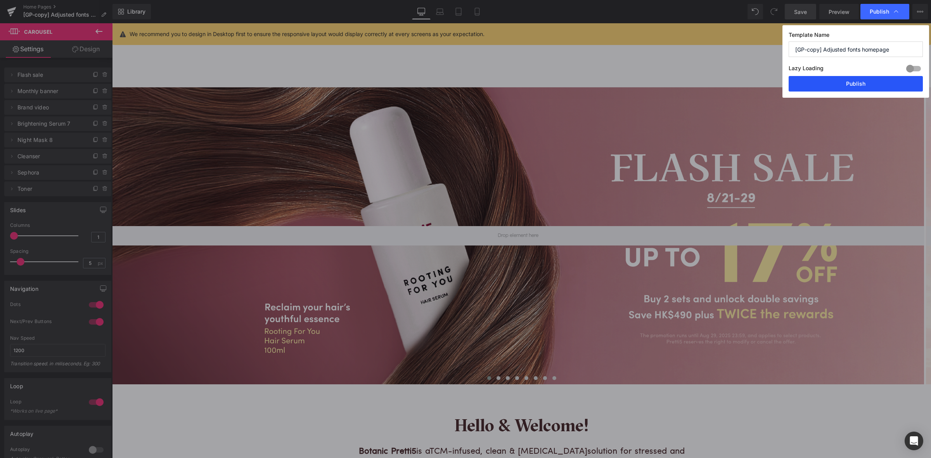
drag, startPoint x: 858, startPoint y: 80, endPoint x: 501, endPoint y: 207, distance: 378.6
click at [858, 80] on button "Publish" at bounding box center [855, 84] width 134 height 16
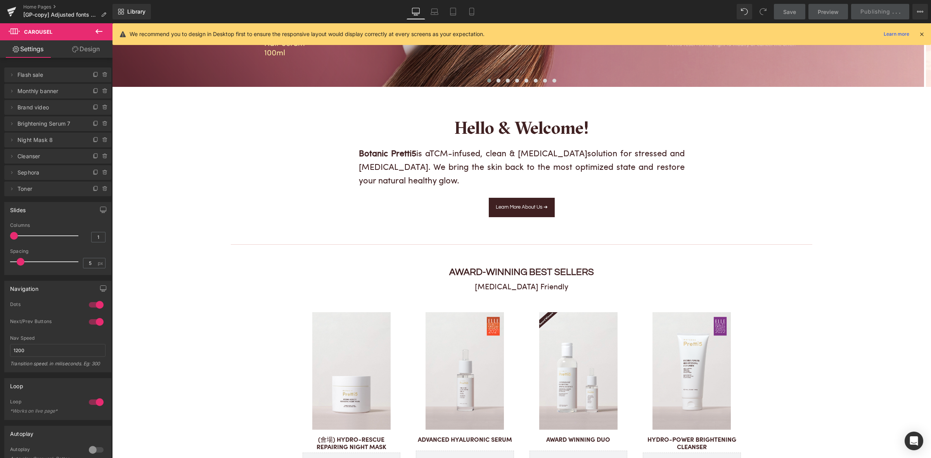
scroll to position [485, 0]
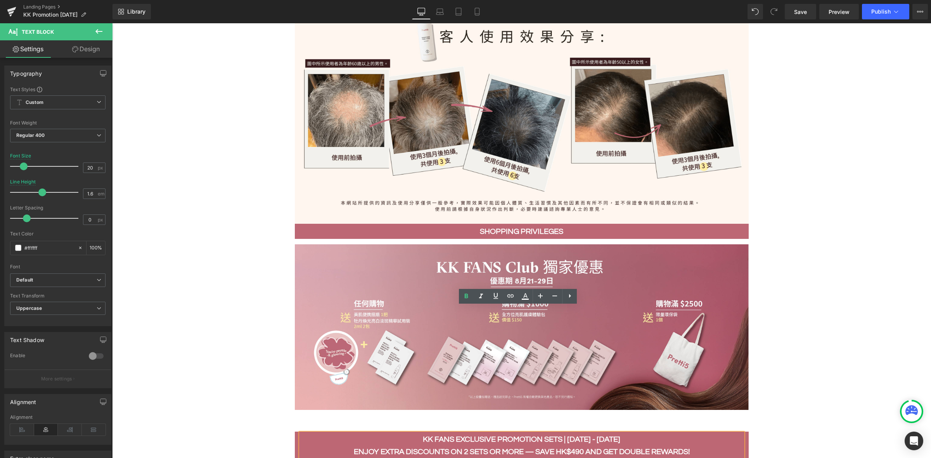
scroll to position [530, 0]
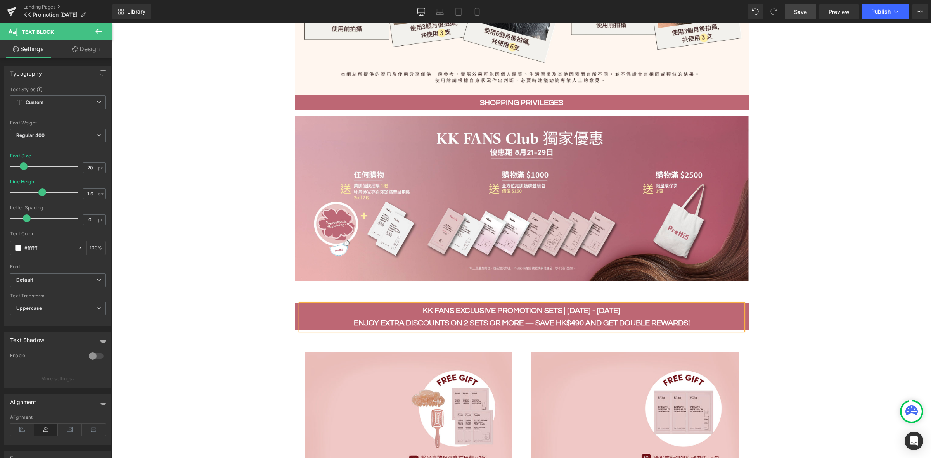
click at [803, 17] on link "Save" at bounding box center [800, 12] width 31 height 16
click at [894, 10] on icon at bounding box center [896, 12] width 8 height 8
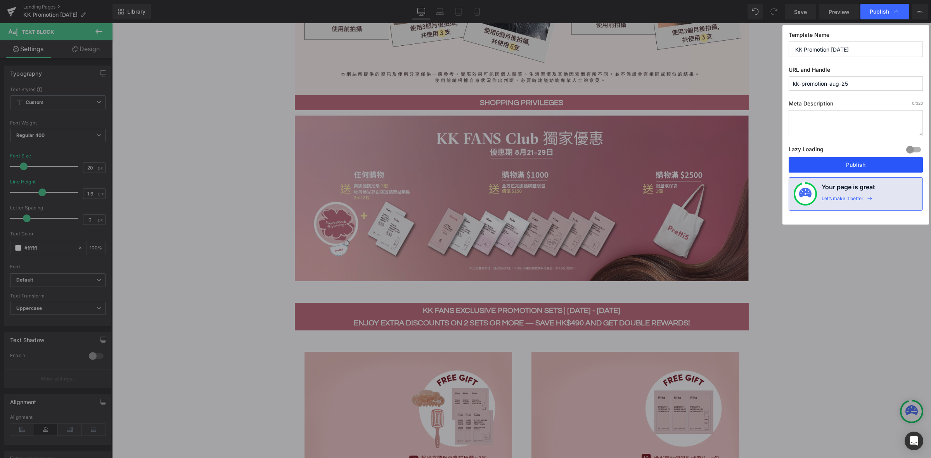
click at [862, 166] on button "Publish" at bounding box center [855, 165] width 134 height 16
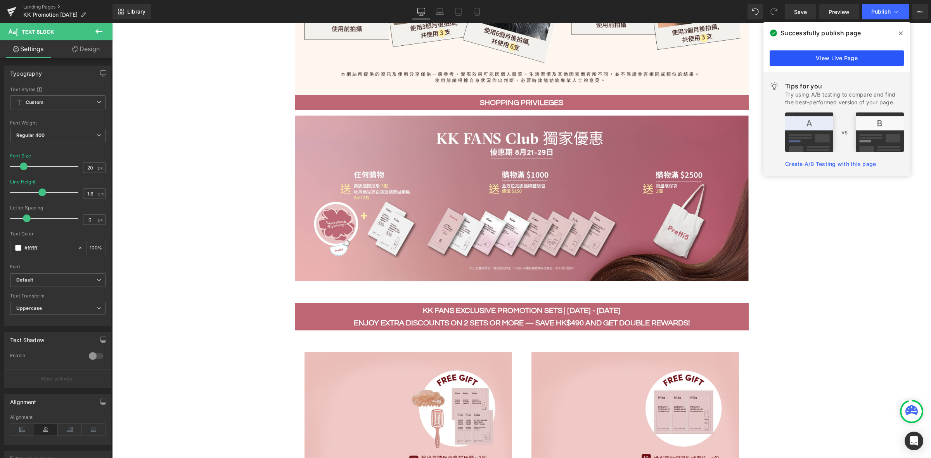
click at [838, 59] on link "View Live Page" at bounding box center [836, 58] width 134 height 16
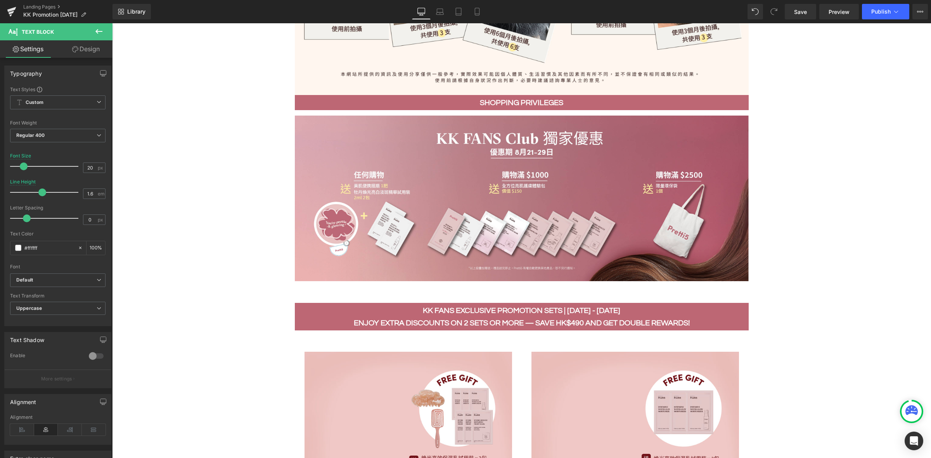
scroll to position [336, 0]
